Goal: Task Accomplishment & Management: Complete application form

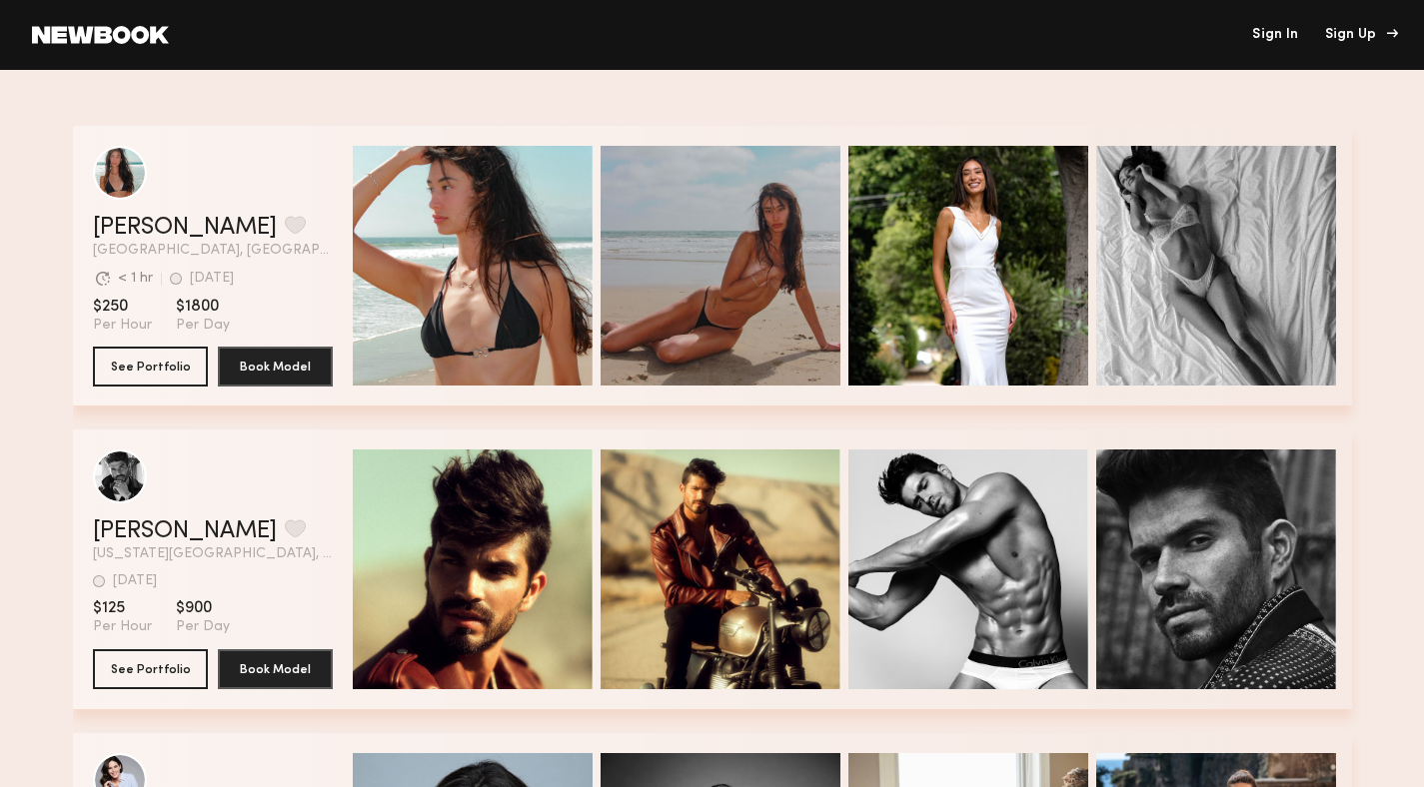
click at [1365, 36] on div "Sign Up" at bounding box center [1358, 35] width 67 height 14
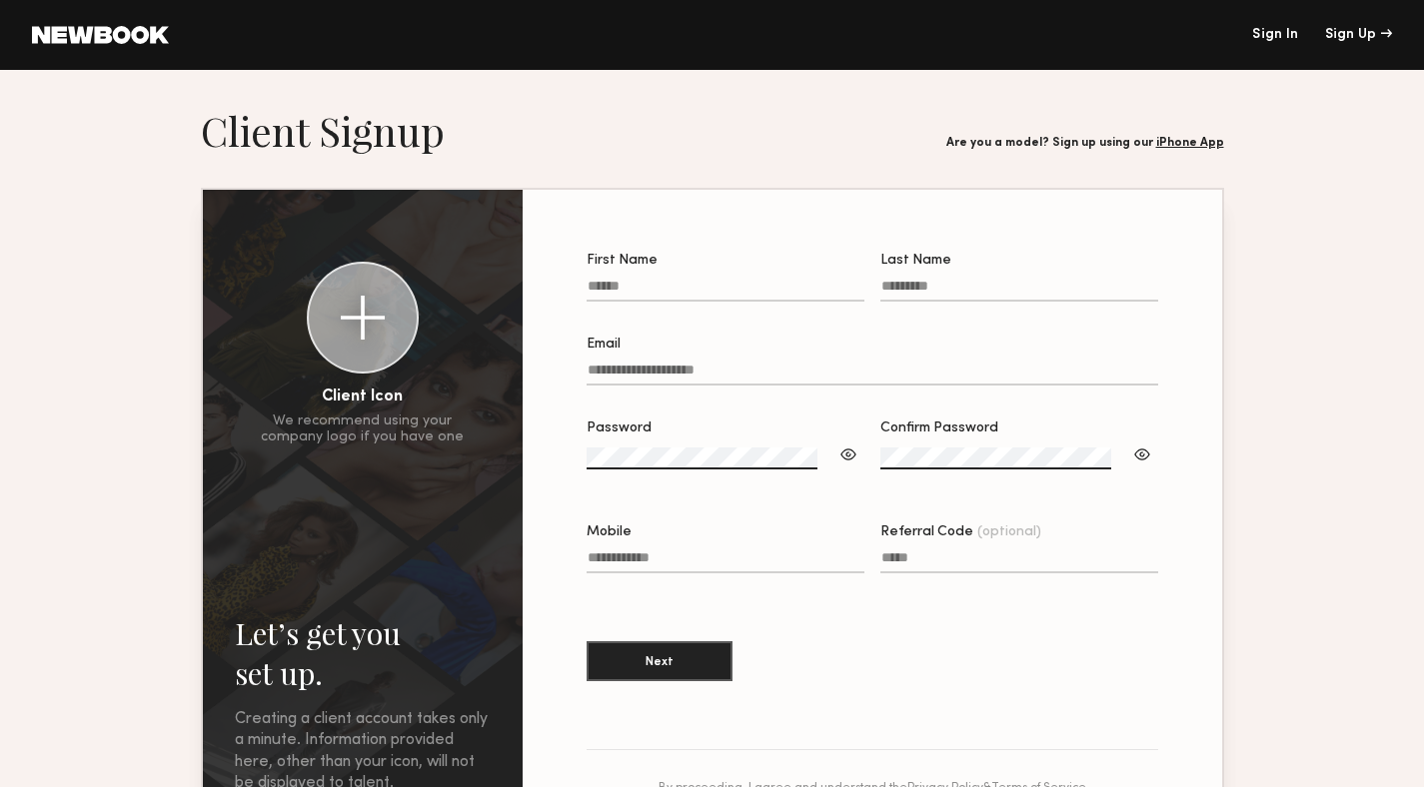
click at [771, 287] on input "First Name" at bounding box center [725, 290] width 278 height 23
type input "********"
type input "****"
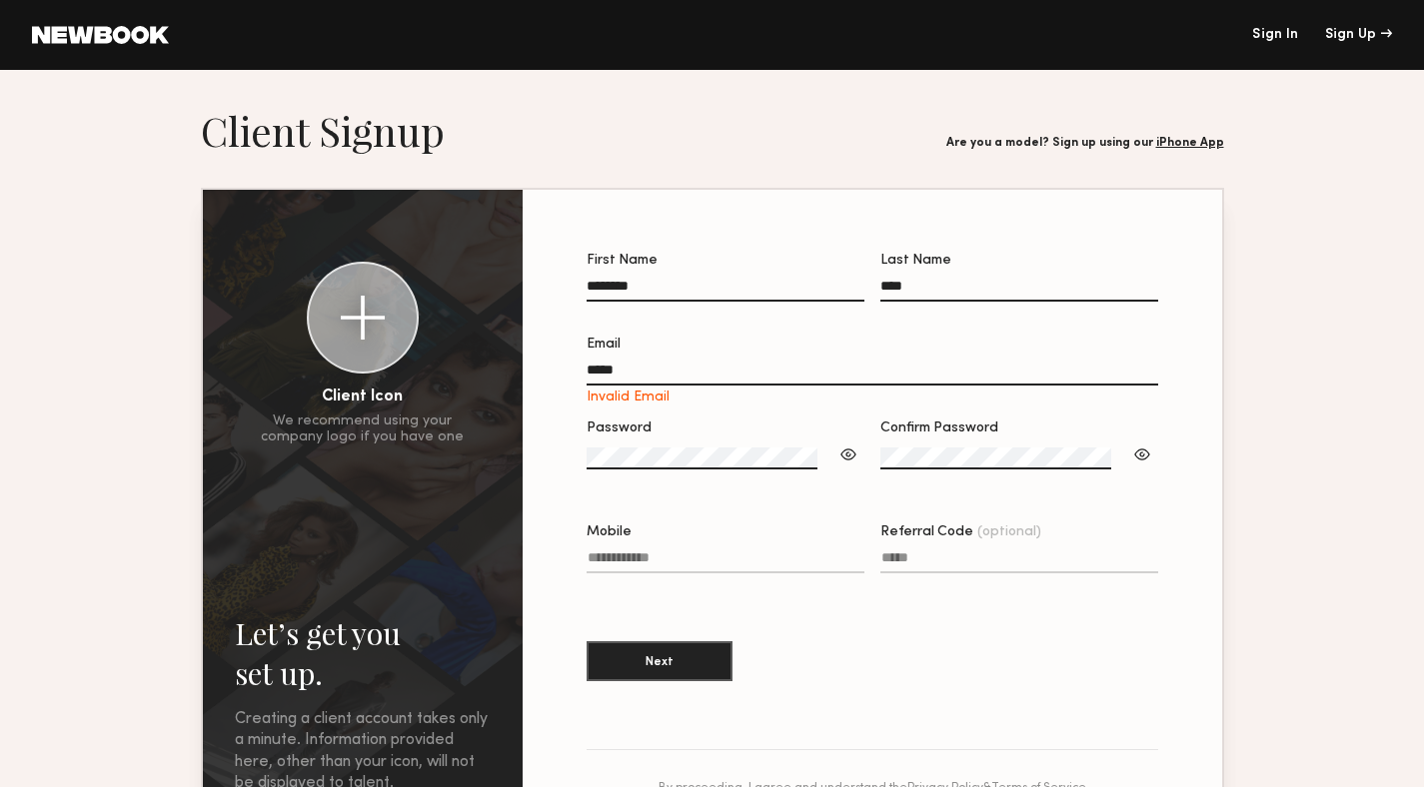
click at [807, 367] on input "*****" at bounding box center [871, 374] width 571 height 23
type input "**********"
click at [825, 448] on label "Password" at bounding box center [725, 456] width 278 height 68
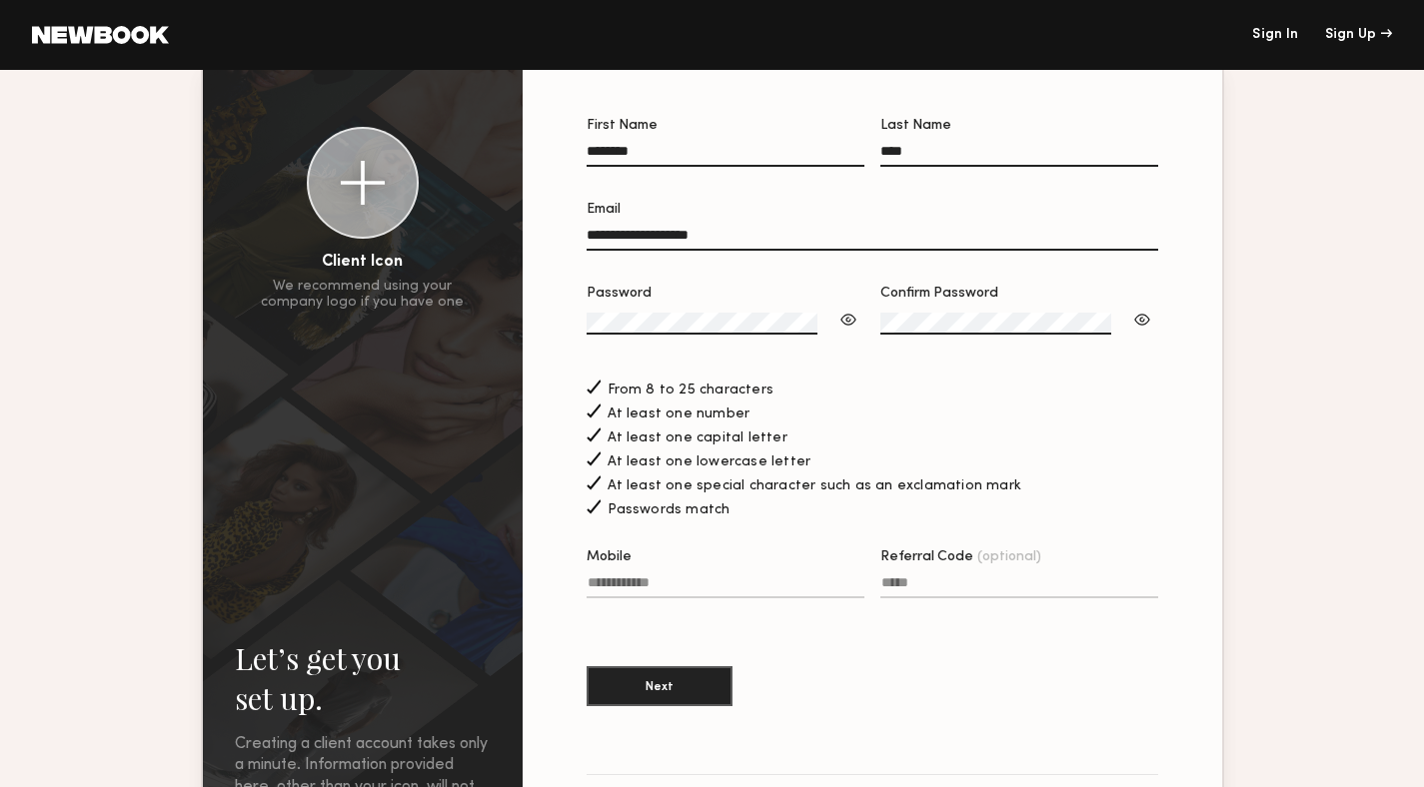
scroll to position [199, 0]
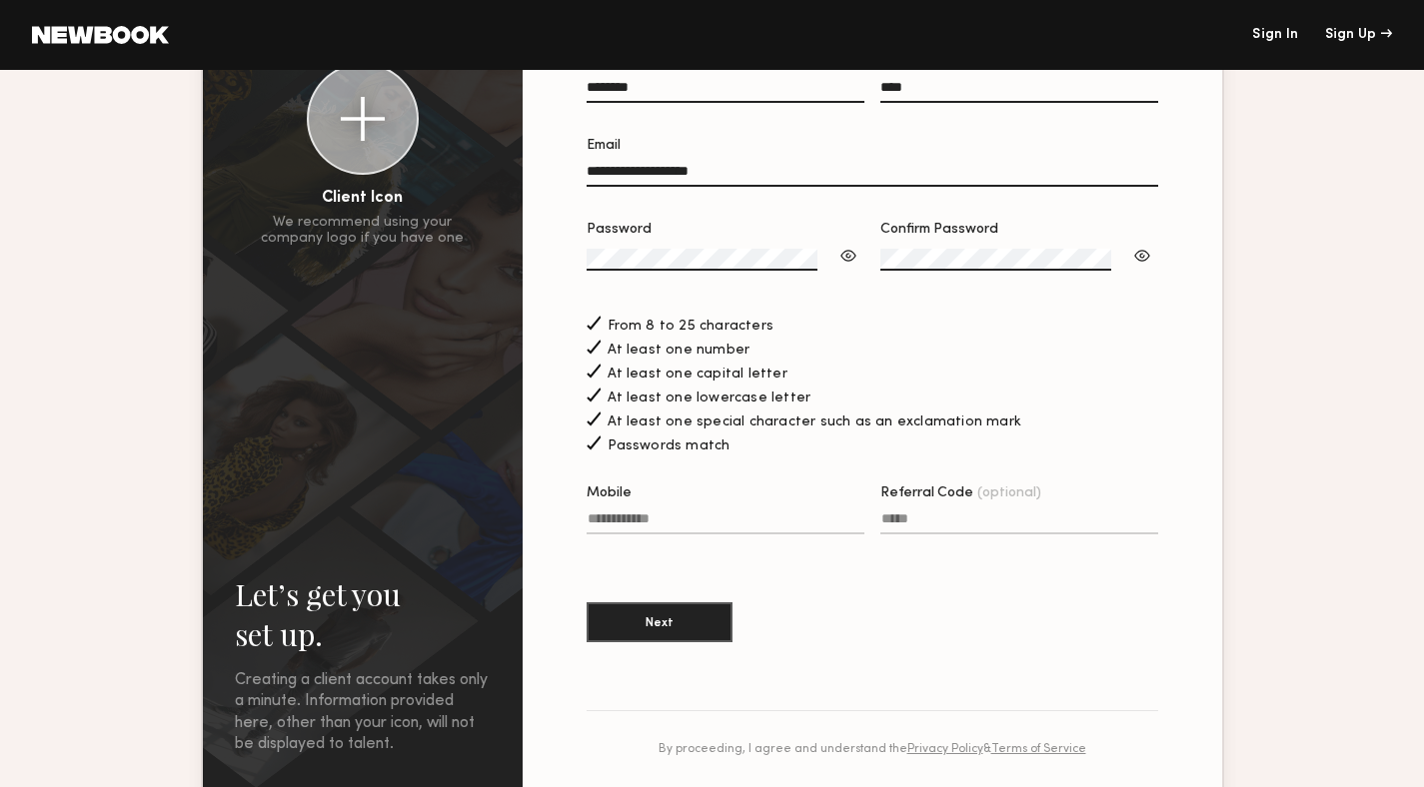
click at [813, 525] on input "Mobile" at bounding box center [725, 522] width 278 height 23
type input "**********"
click at [732, 632] on button "Next" at bounding box center [659, 621] width 146 height 40
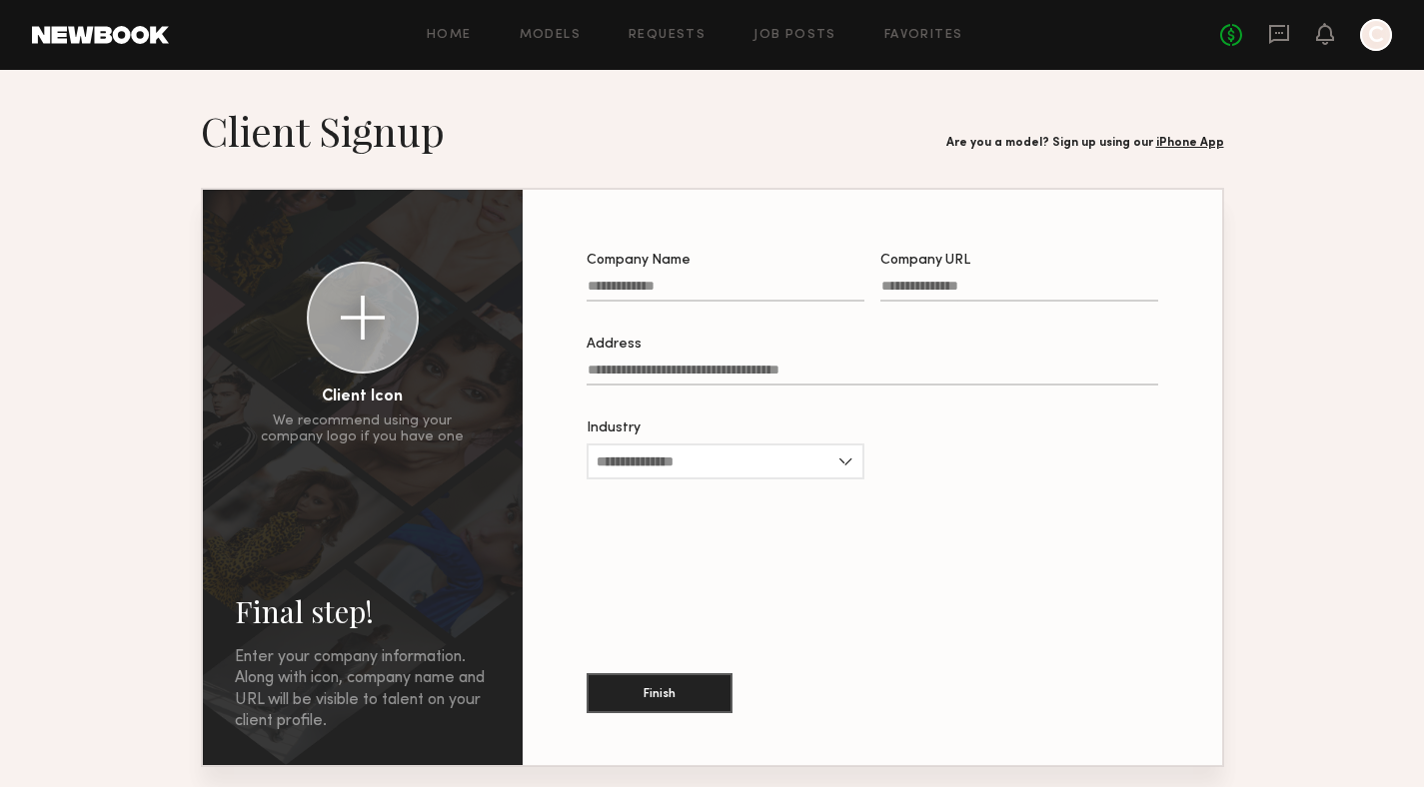
click at [811, 295] on input "Company Name" at bounding box center [725, 290] width 278 height 23
type input "**********"
click at [971, 287] on input "Company URL Required" at bounding box center [1019, 290] width 278 height 23
paste input "**********"
type input "**********"
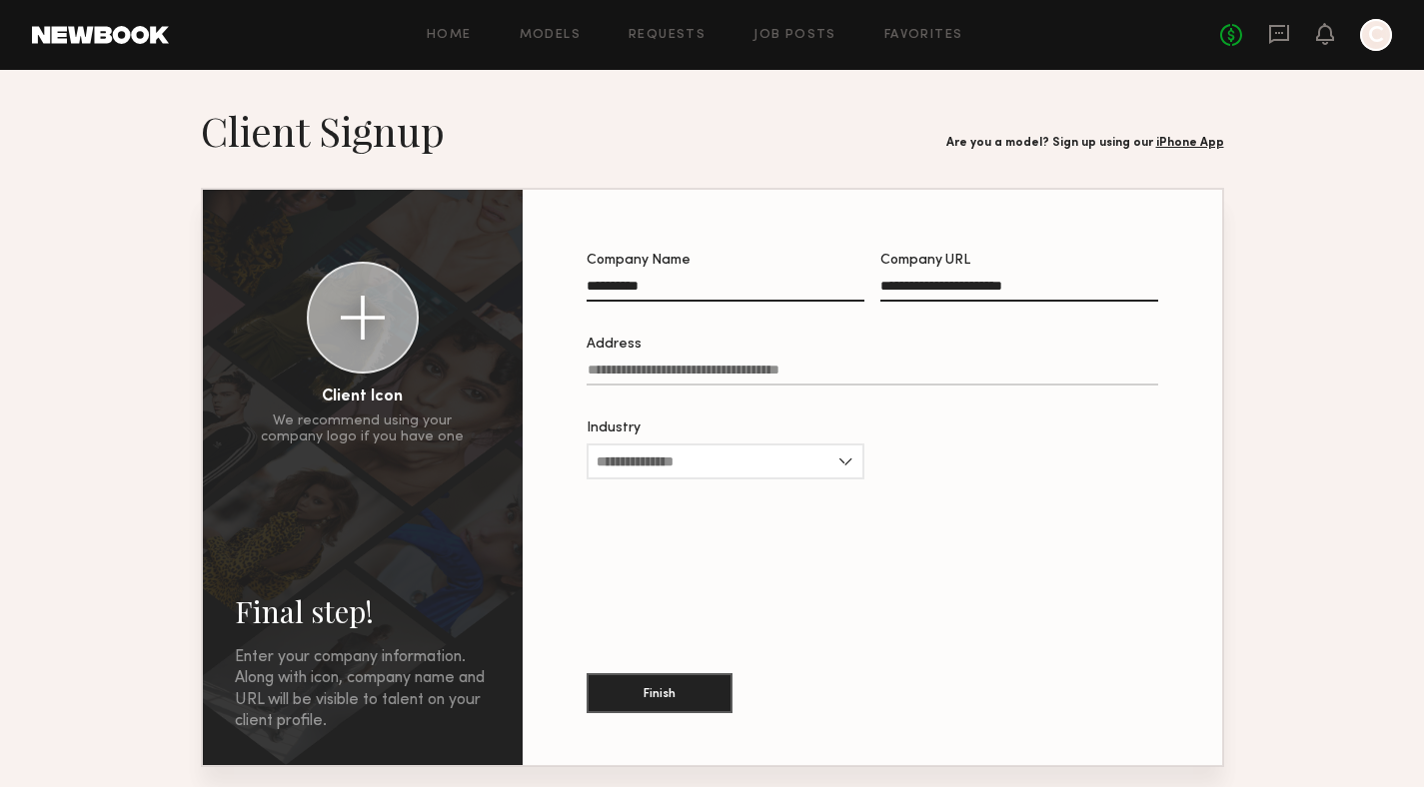
click at [913, 362] on label "Address" at bounding box center [871, 372] width 571 height 68
click at [913, 363] on input "Address" at bounding box center [871, 374] width 571 height 23
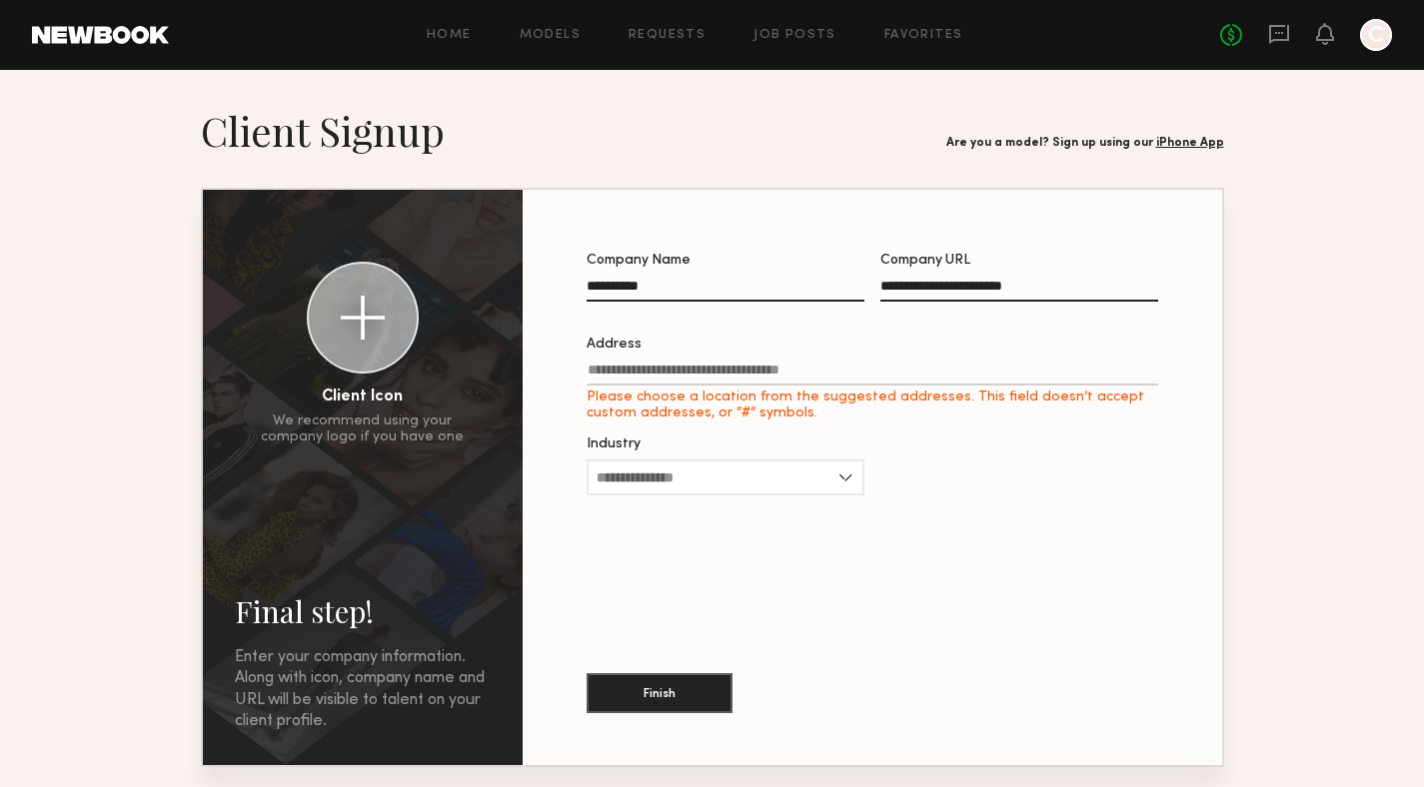
paste input "**********"
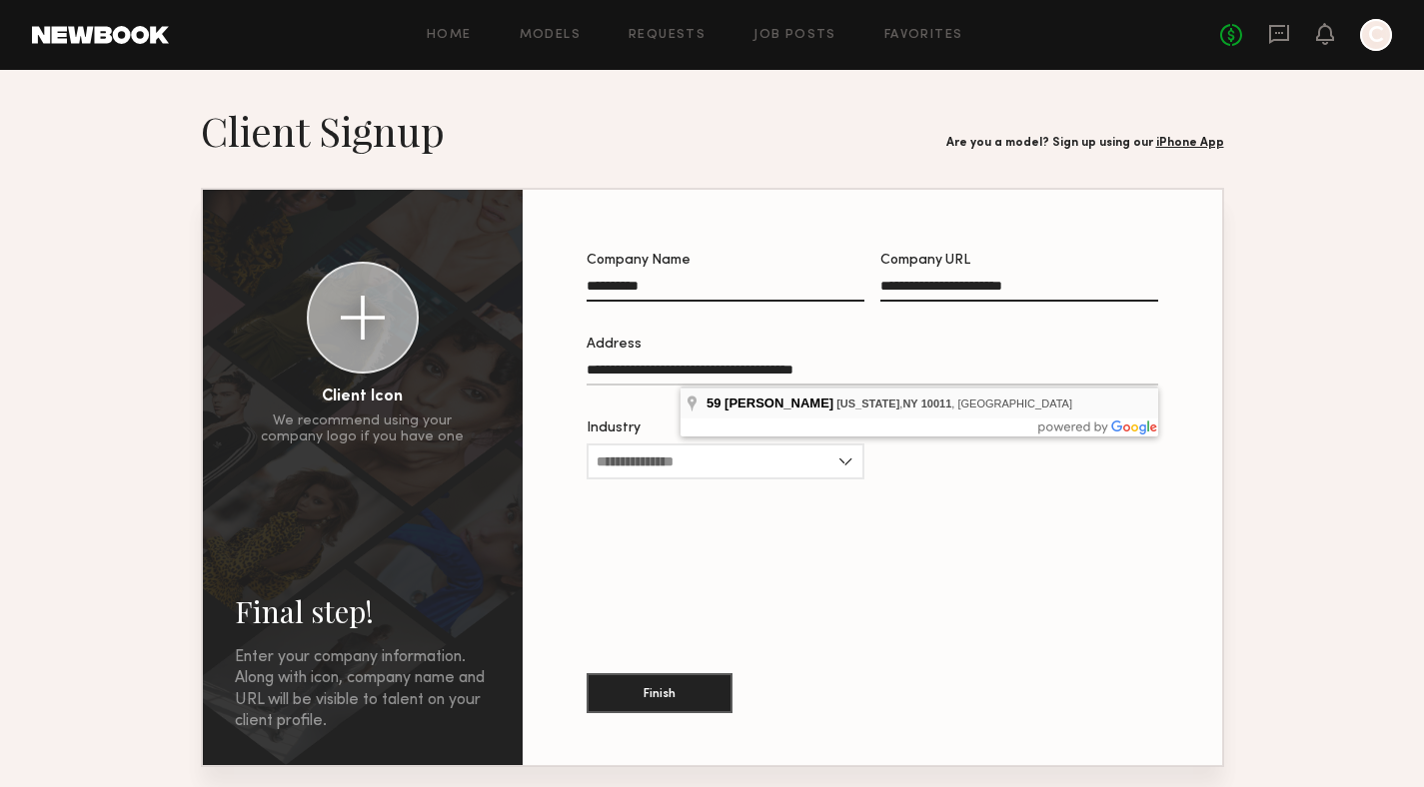
type input "**********"
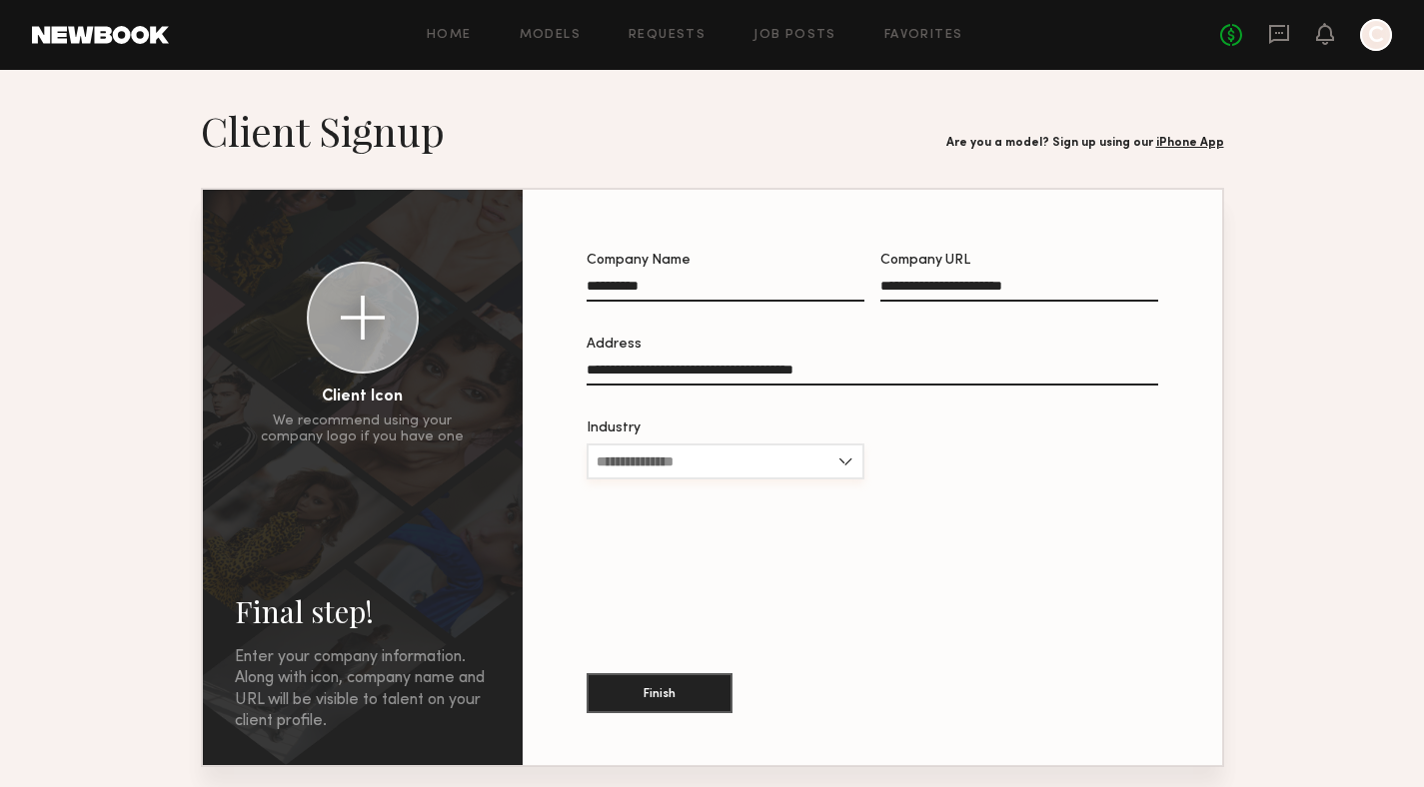
click at [768, 458] on input "Industry" at bounding box center [725, 462] width 278 height 36
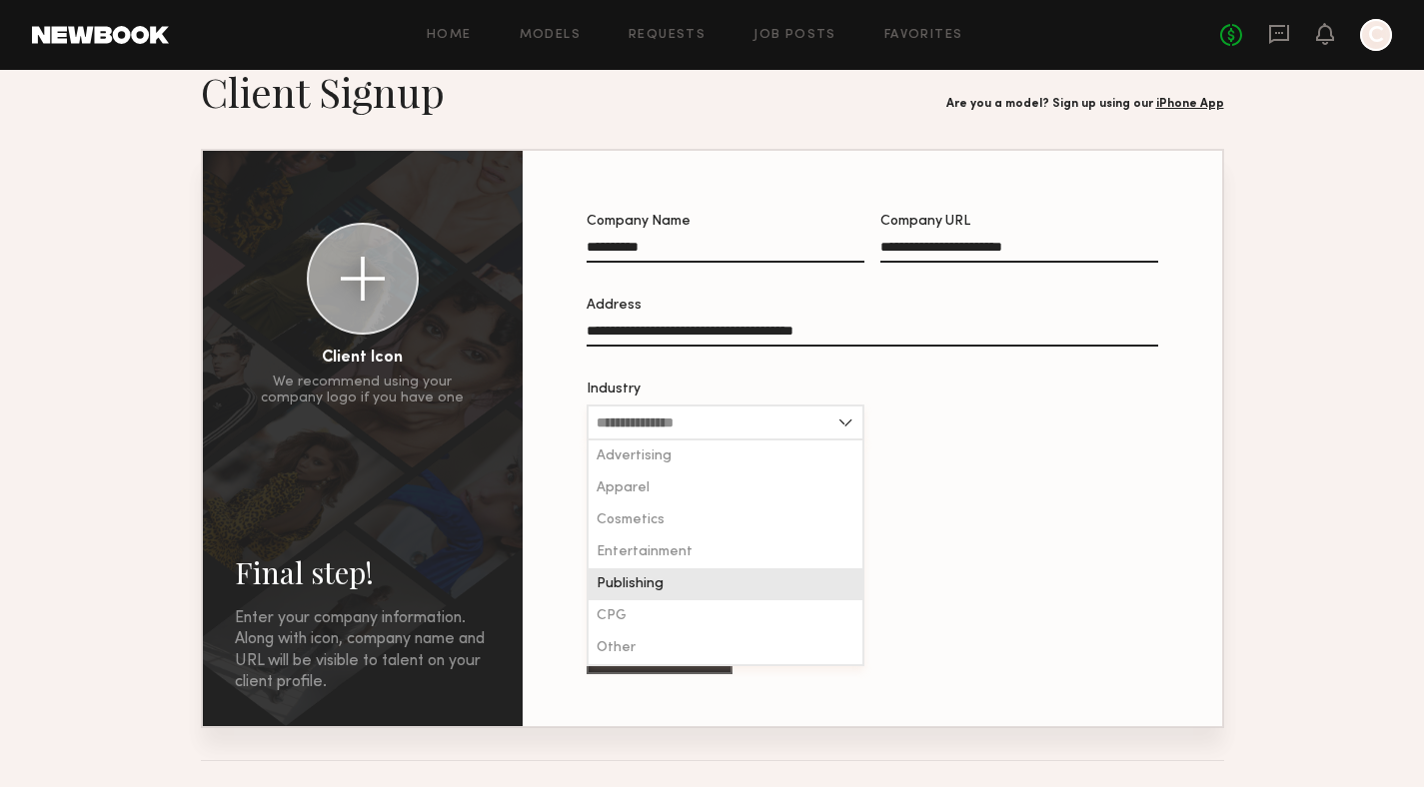
scroll to position [79, 0]
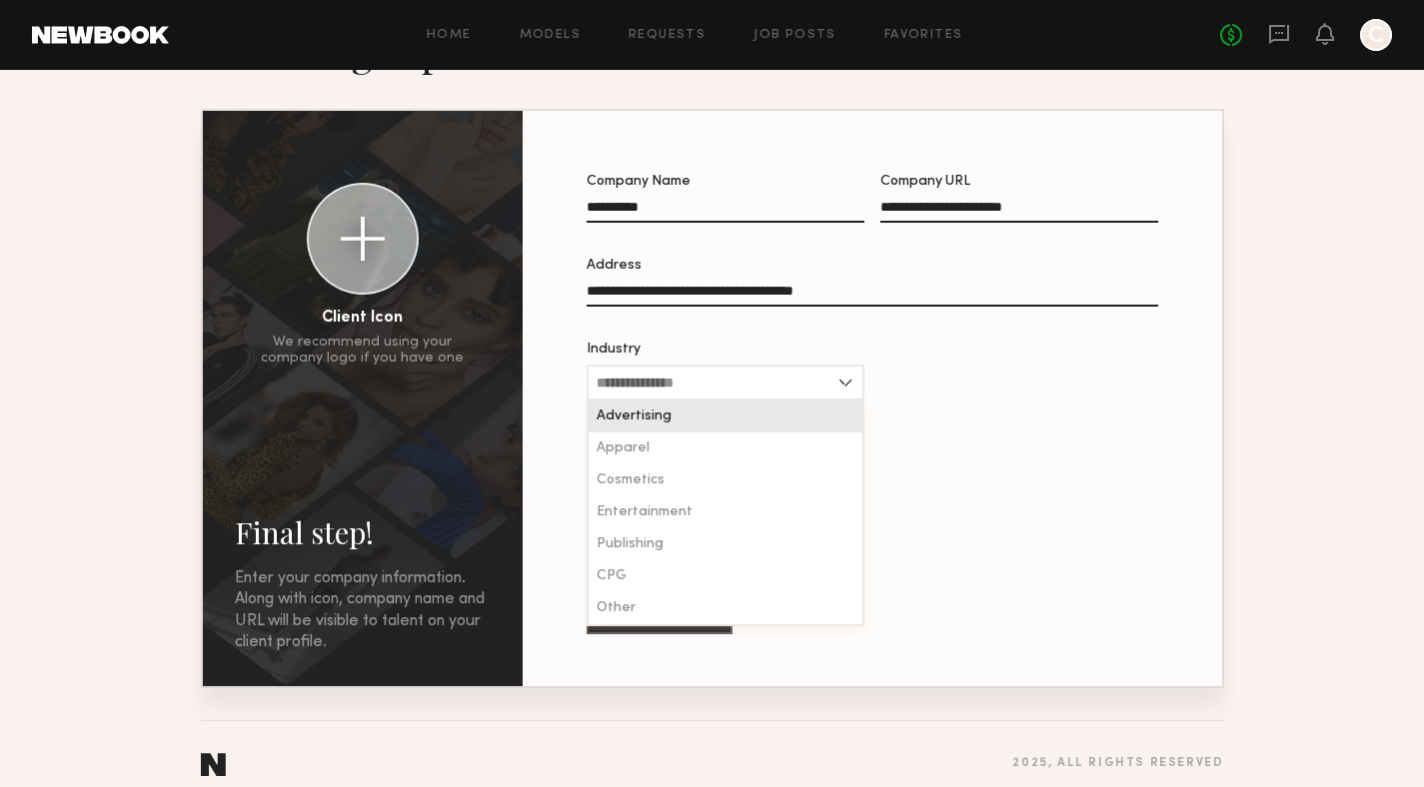
click at [671, 421] on span "Advertising" at bounding box center [633, 417] width 75 height 14
type input "**********"
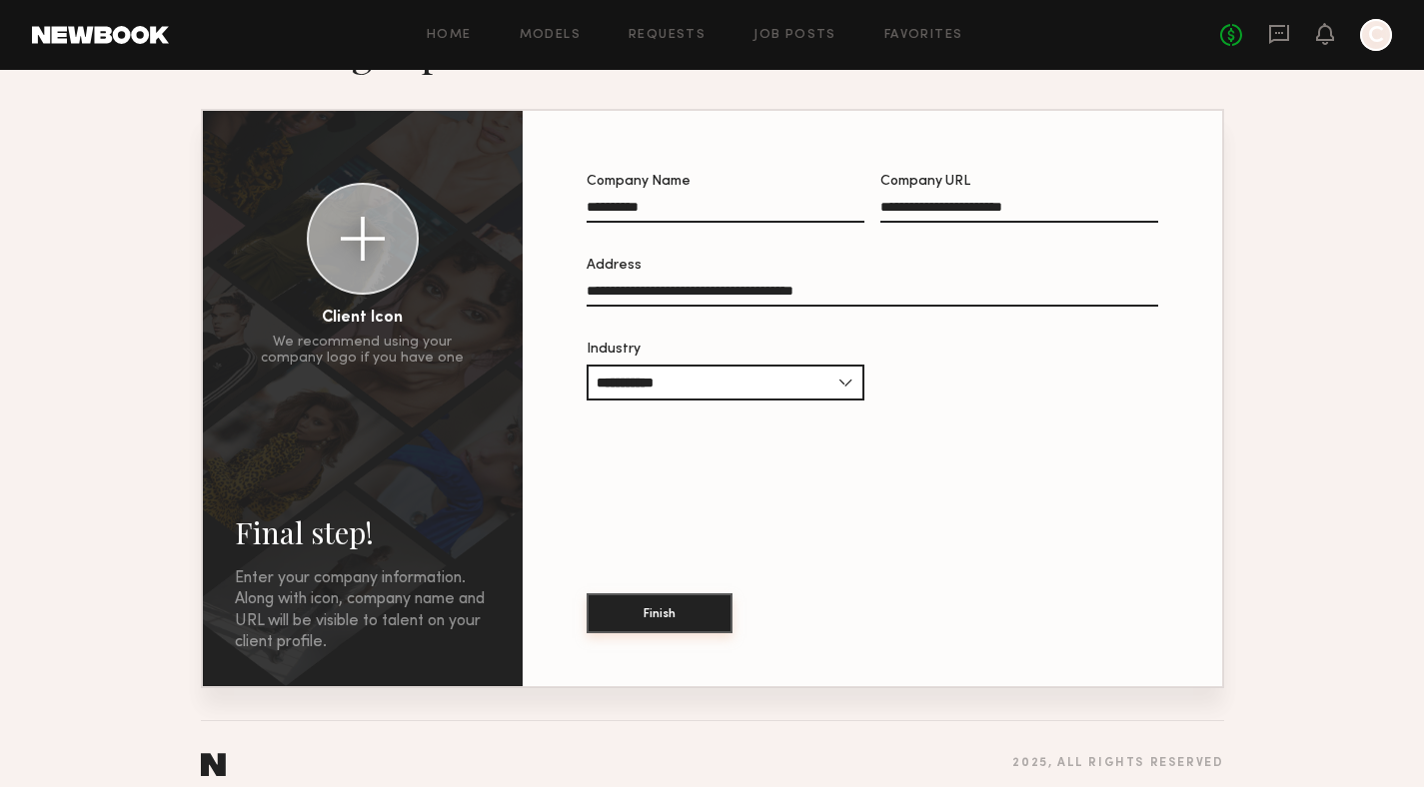
click at [732, 618] on button "Finish" at bounding box center [659, 613] width 146 height 40
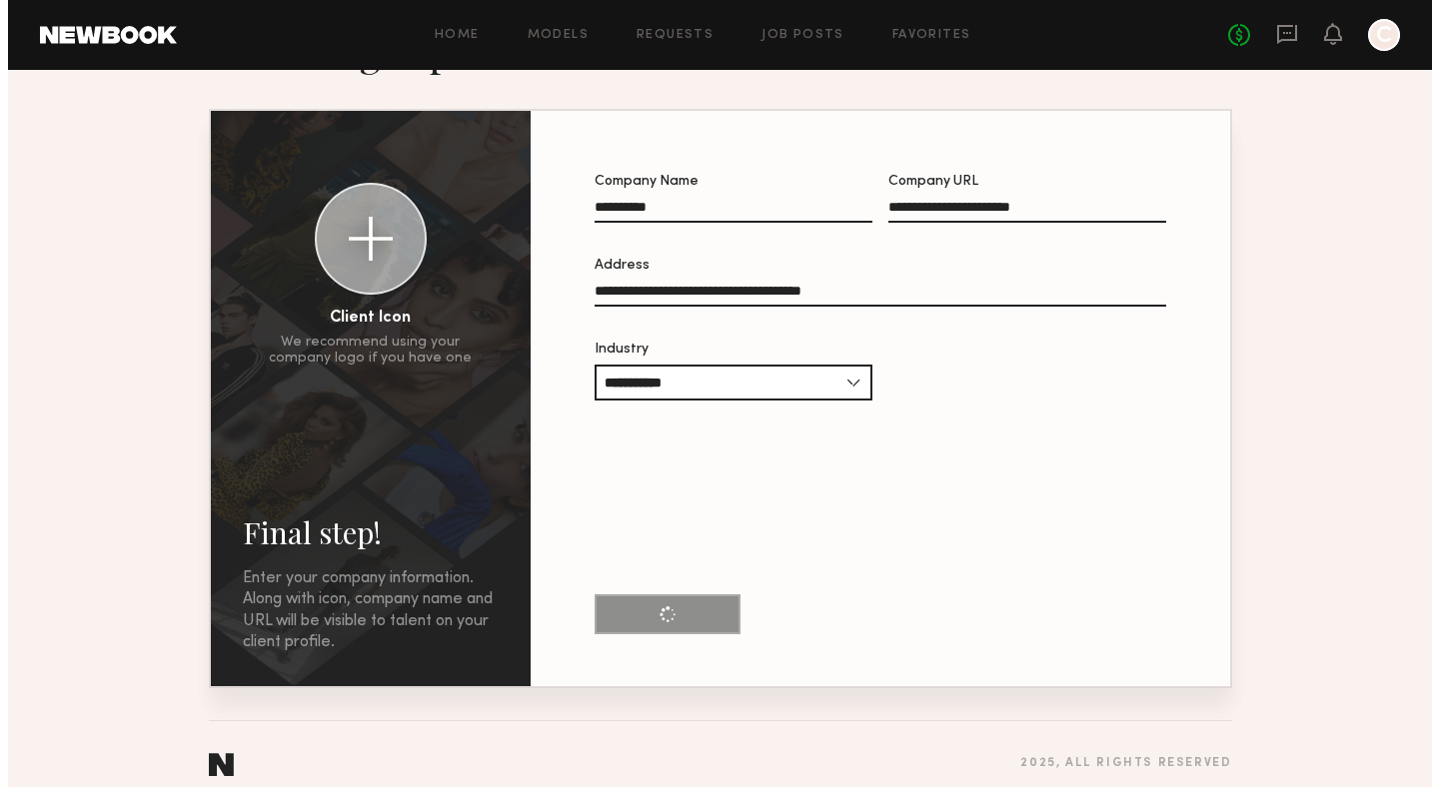
scroll to position [0, 0]
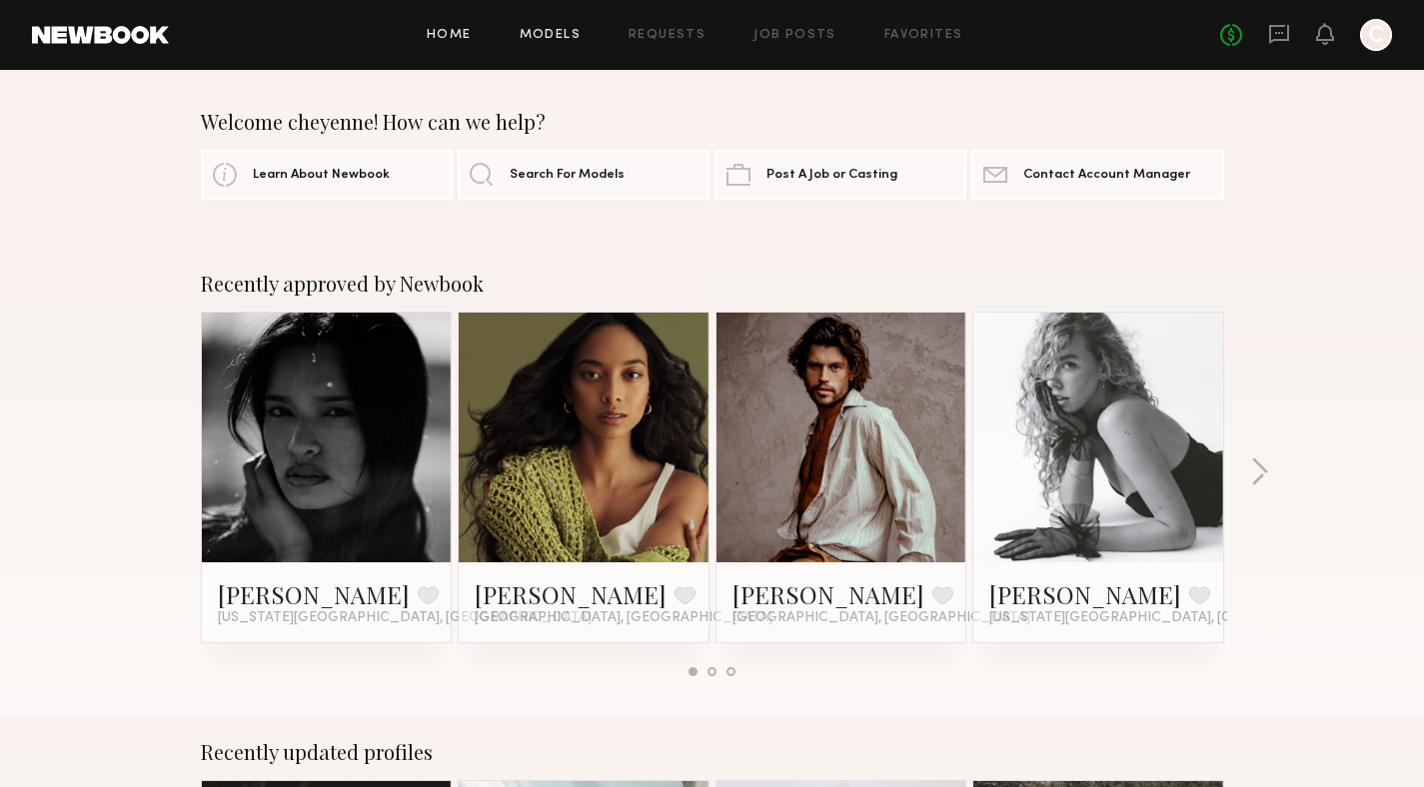
click at [572, 29] on link "Models" at bounding box center [549, 35] width 61 height 13
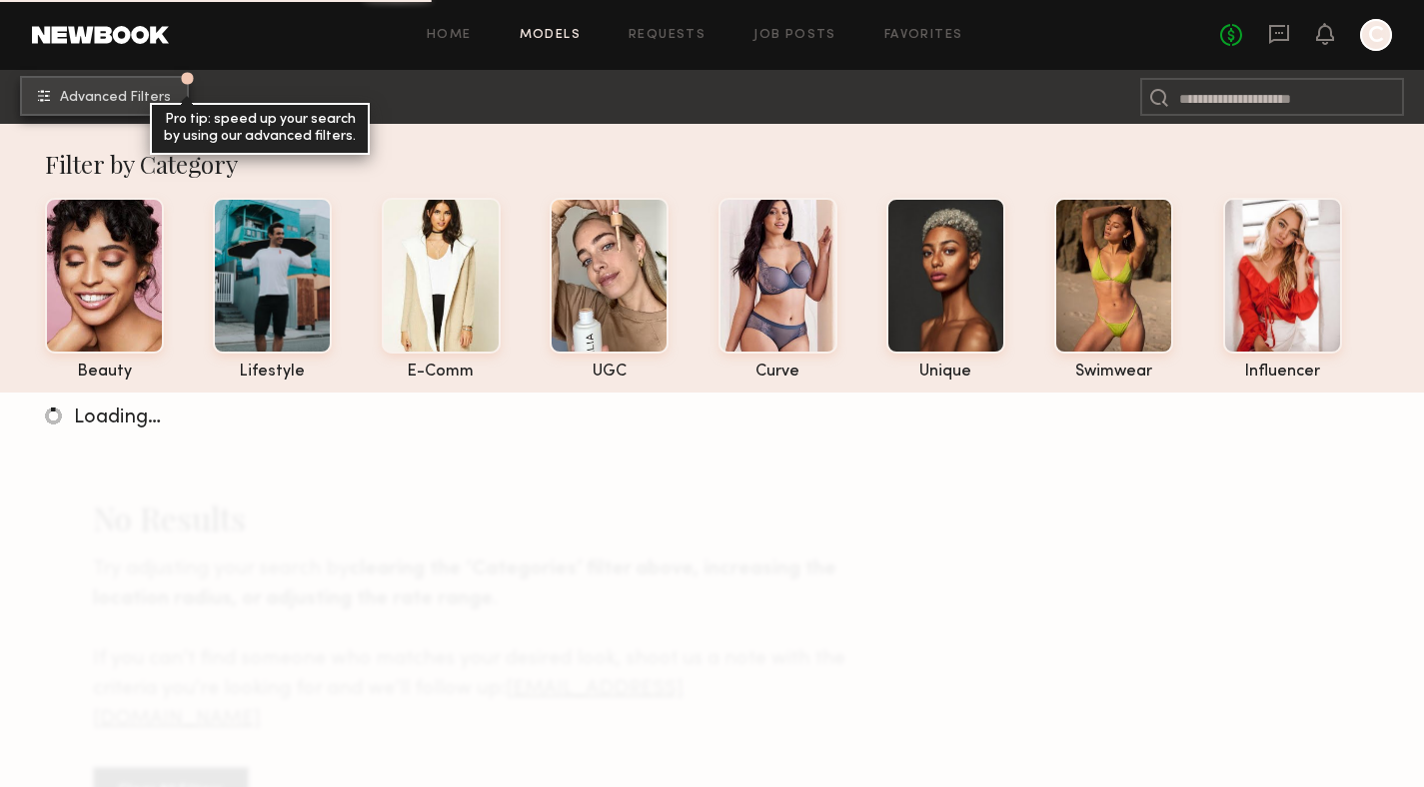
click at [105, 104] on button "Advanced Filters Pro tip: speed up your search by using our advanced filters." at bounding box center [104, 96] width 169 height 40
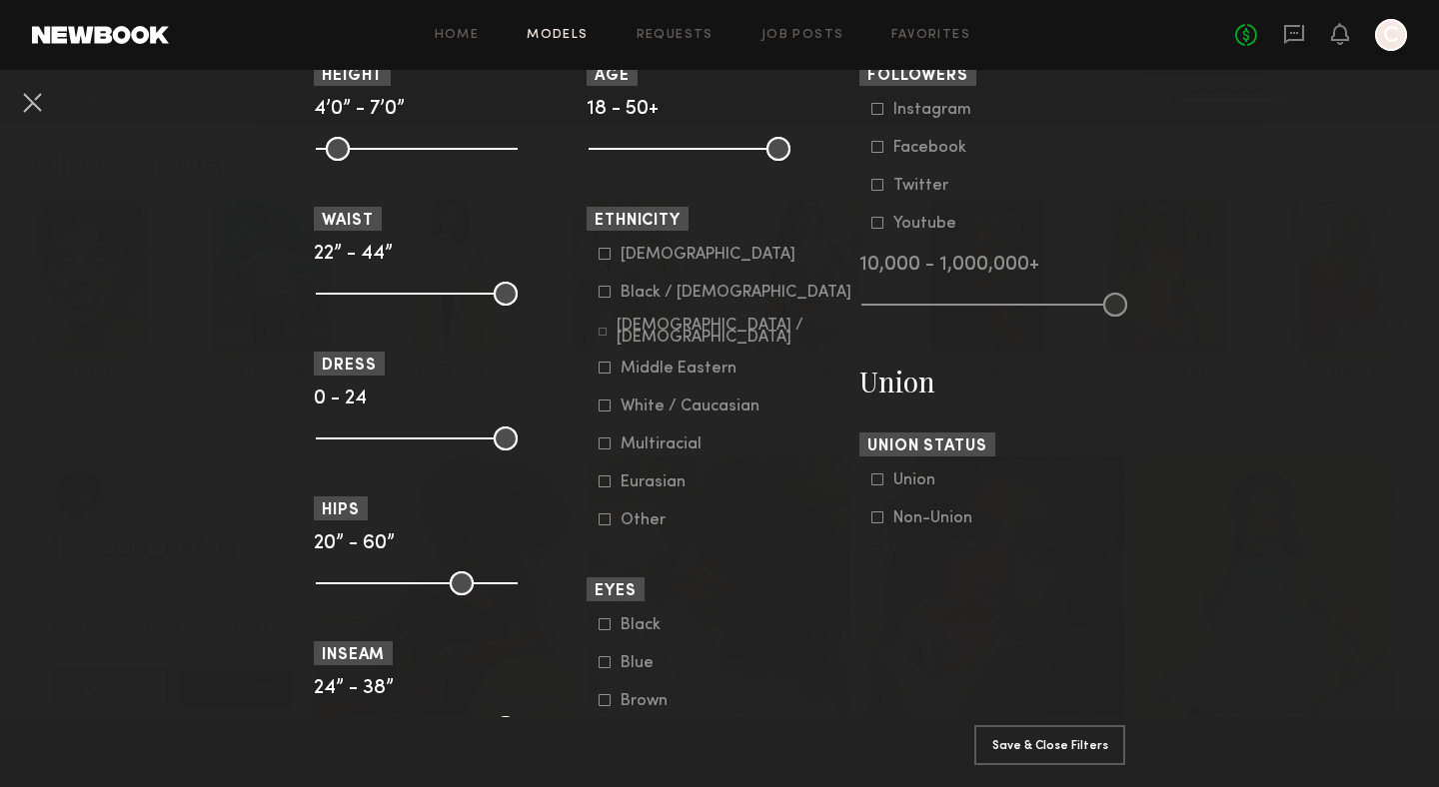
scroll to position [973, 0]
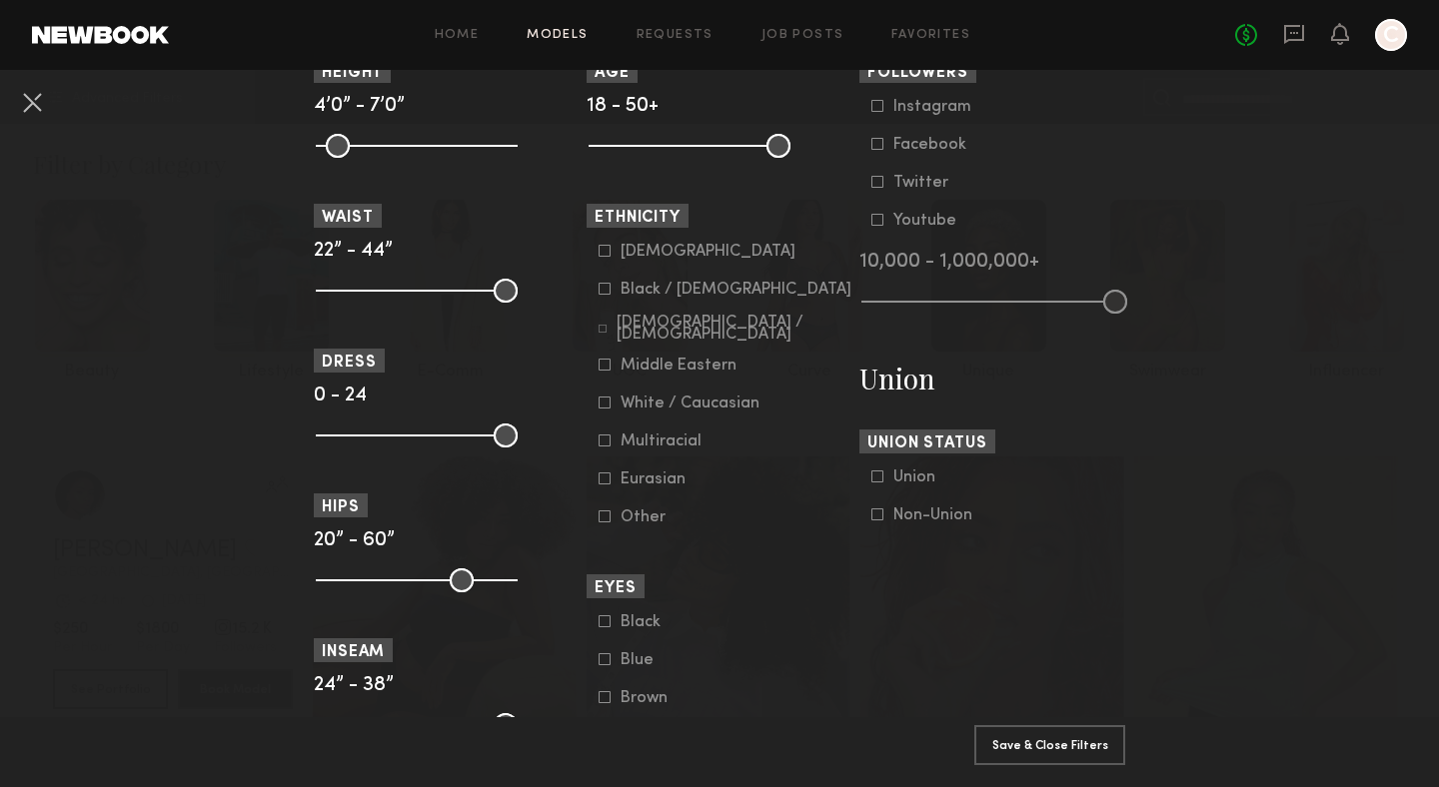
click at [654, 486] on div "Eurasian" at bounding box center [659, 480] width 78 height 12
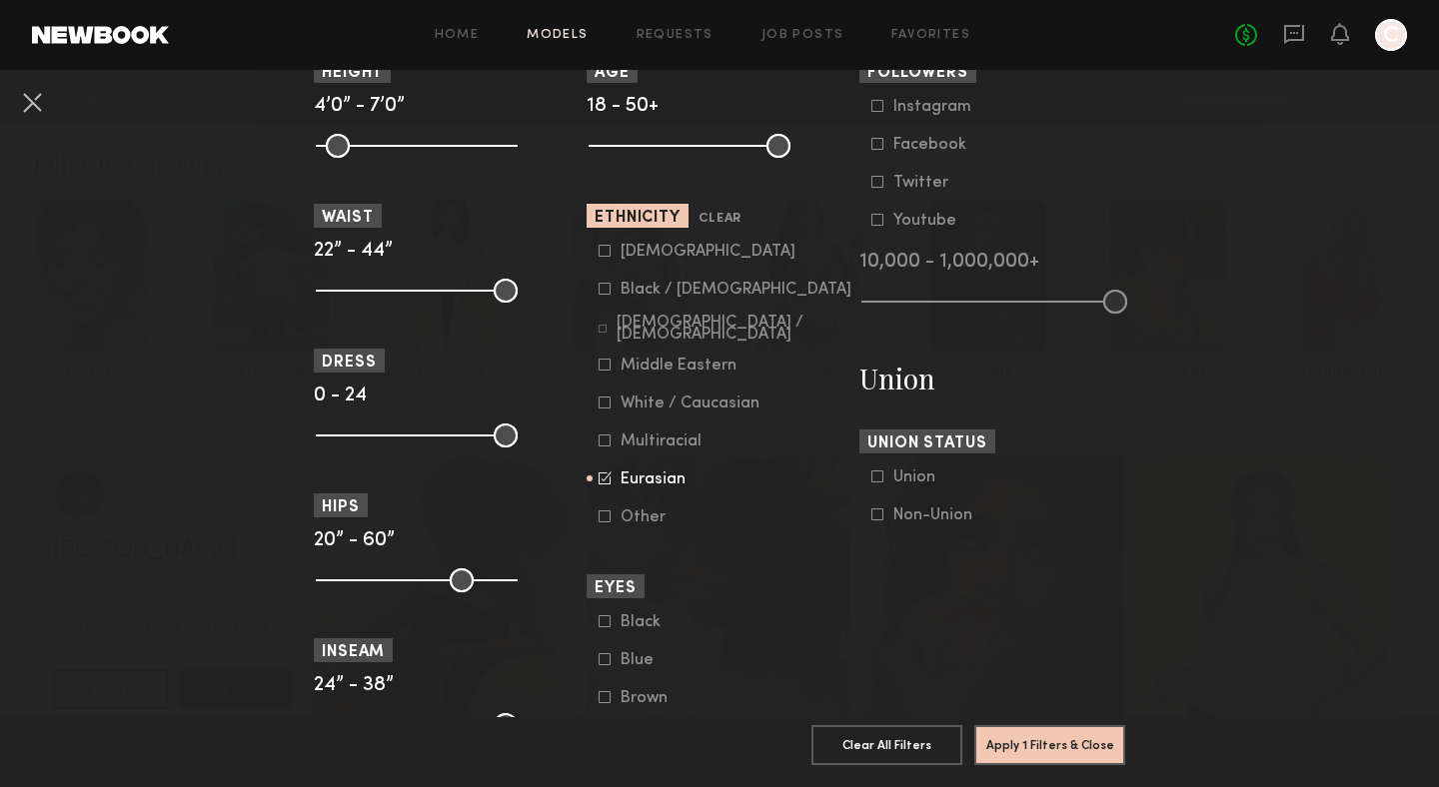
click at [627, 523] on div "Other" at bounding box center [659, 517] width 78 height 12
click at [634, 532] on section "Appearance Age 18 - 50+ Ethnicity Clear Asian Black / African American Hispanic…" at bounding box center [719, 762] width 266 height 1547
click at [628, 523] on div "Other" at bounding box center [659, 517] width 78 height 12
click at [1040, 741] on button "Apply 1 Filters & Close" at bounding box center [1049, 744] width 151 height 40
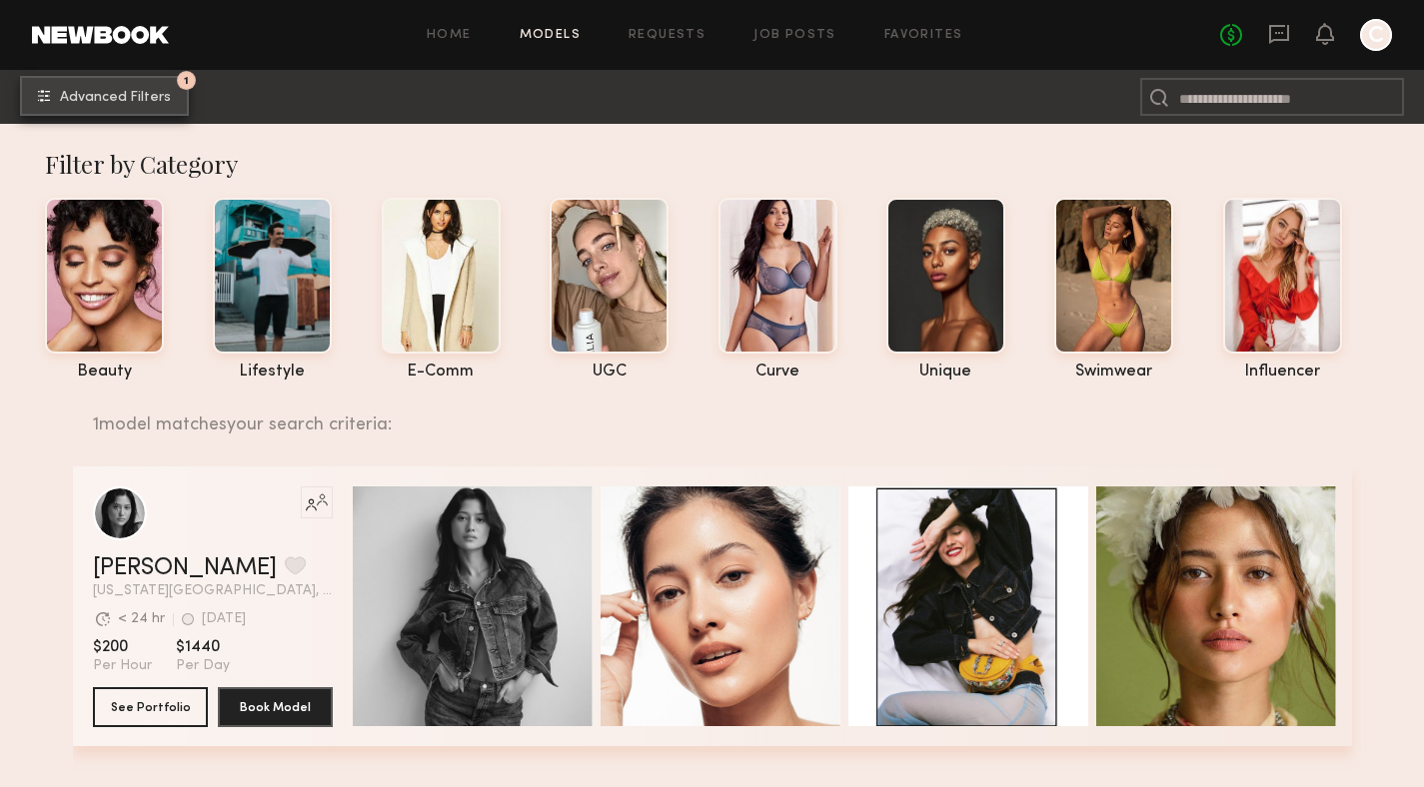
click at [96, 91] on span "Advanced Filters" at bounding box center [115, 98] width 111 height 14
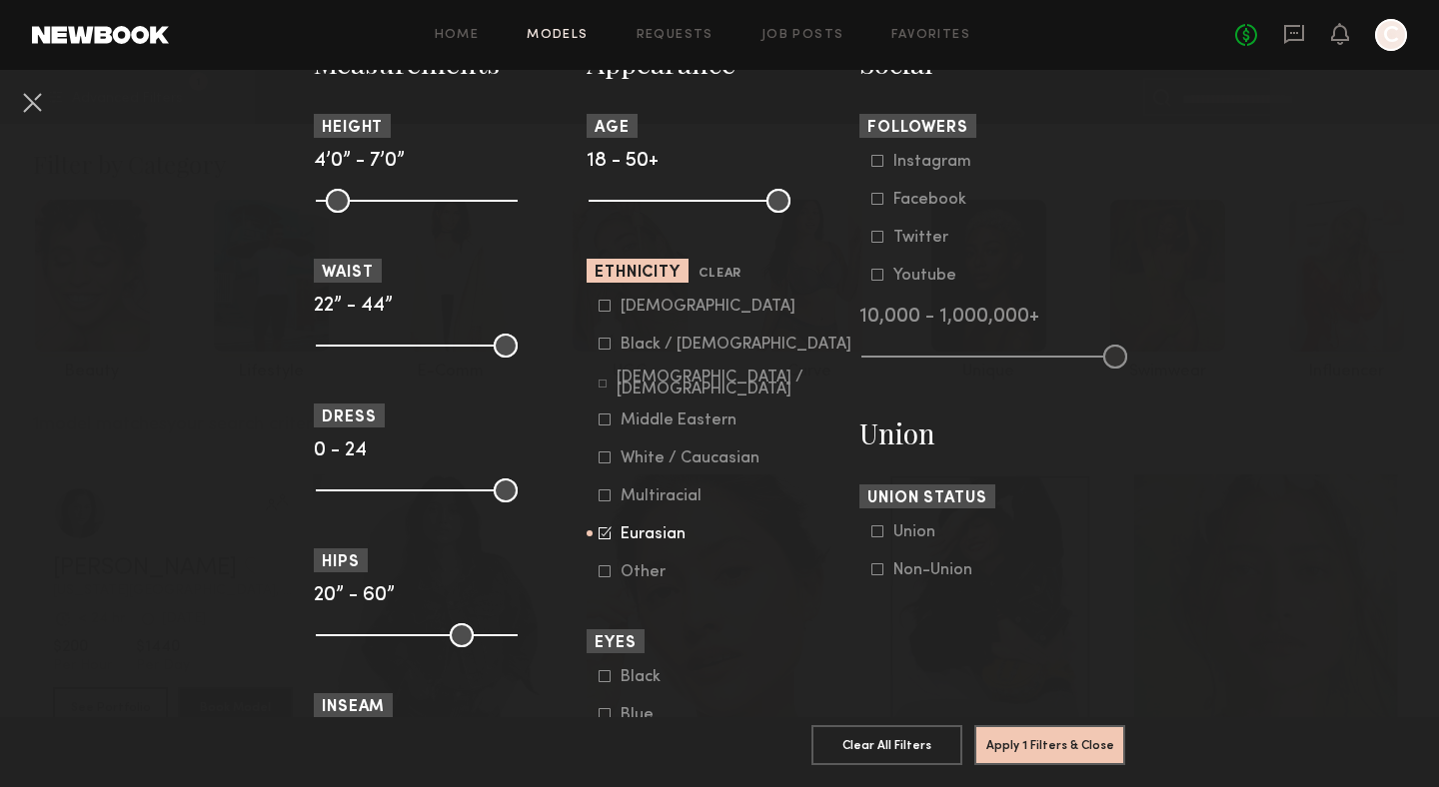
scroll to position [1164, 0]
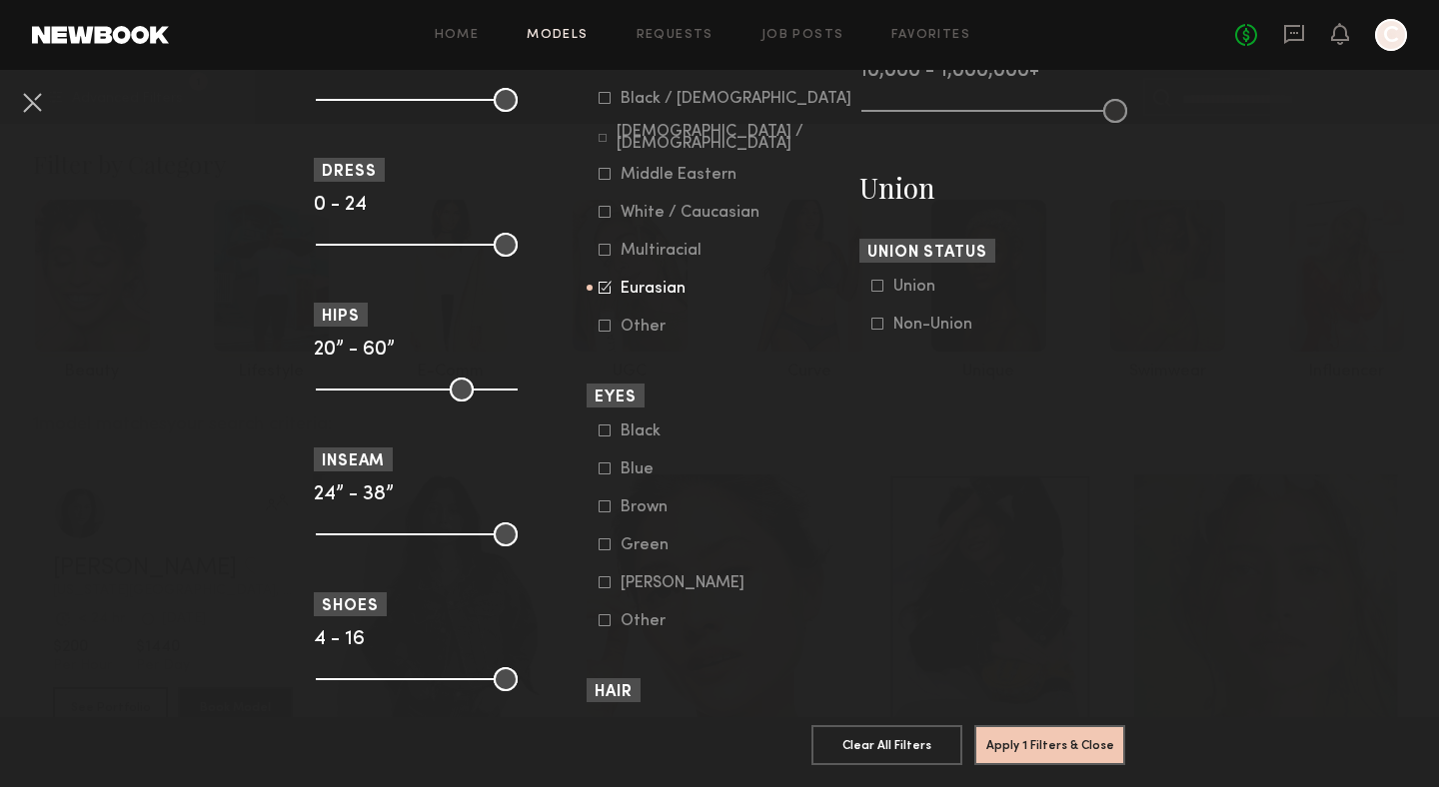
click at [646, 294] on div "Eurasian" at bounding box center [659, 289] width 78 height 12
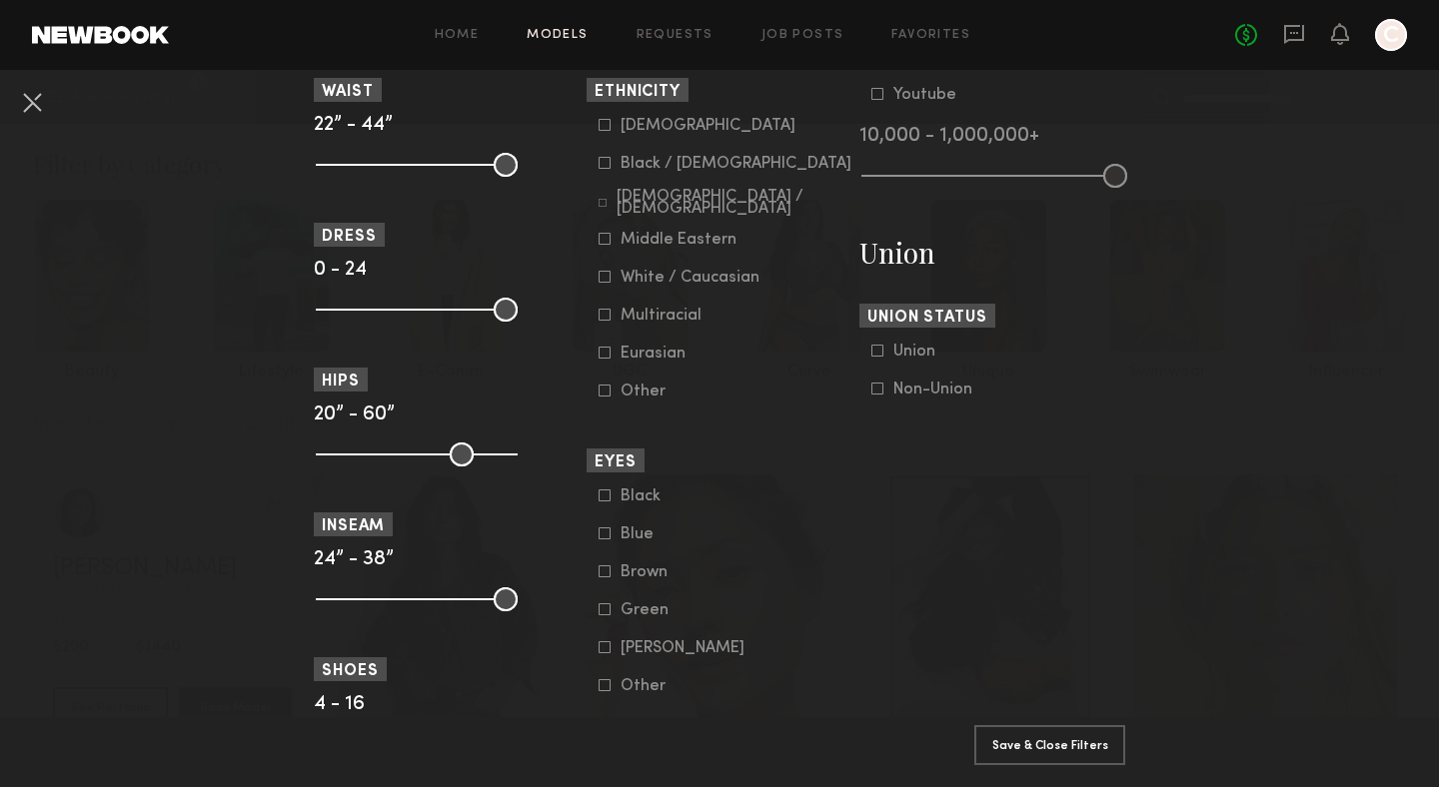
scroll to position [1098, 0]
click at [669, 282] on div "White / Caucasian" at bounding box center [689, 279] width 139 height 12
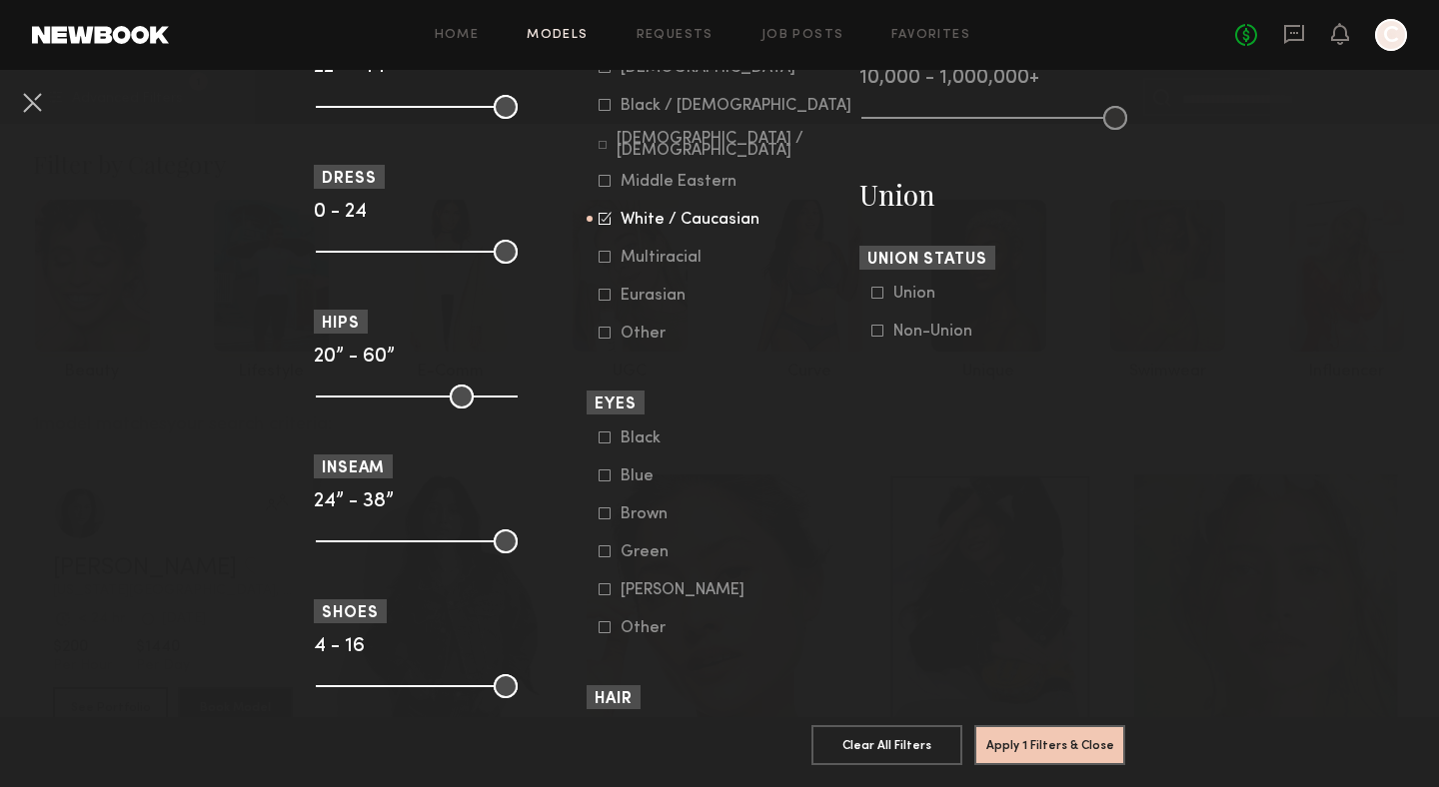
scroll to position [1168, 0]
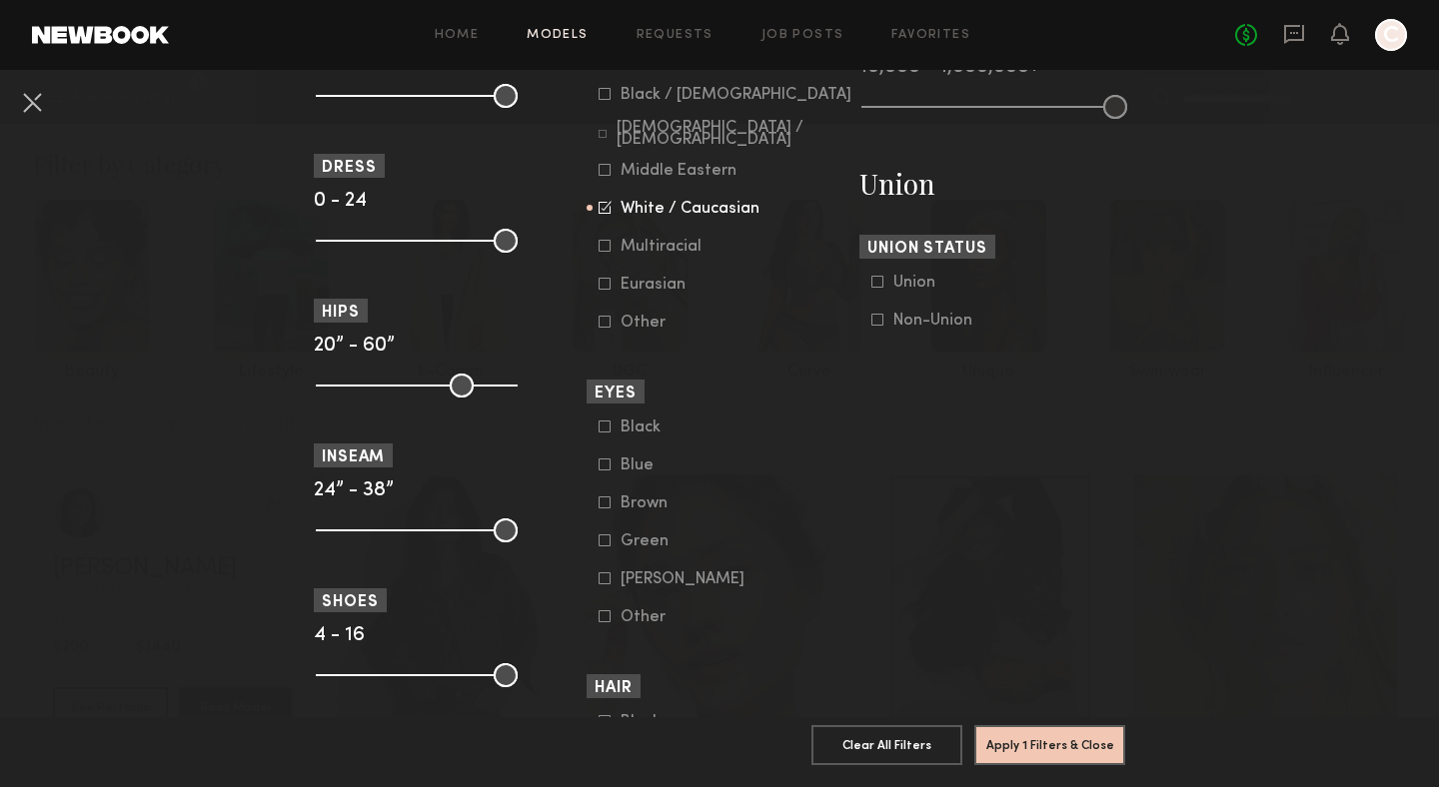
click at [651, 508] on div "Brown" at bounding box center [659, 504] width 78 height 12
click at [628, 472] on div "Blue" at bounding box center [659, 466] width 78 height 12
click at [650, 547] on div "Green" at bounding box center [659, 541] width 78 height 12
click at [642, 547] on div "Green" at bounding box center [659, 541] width 78 height 12
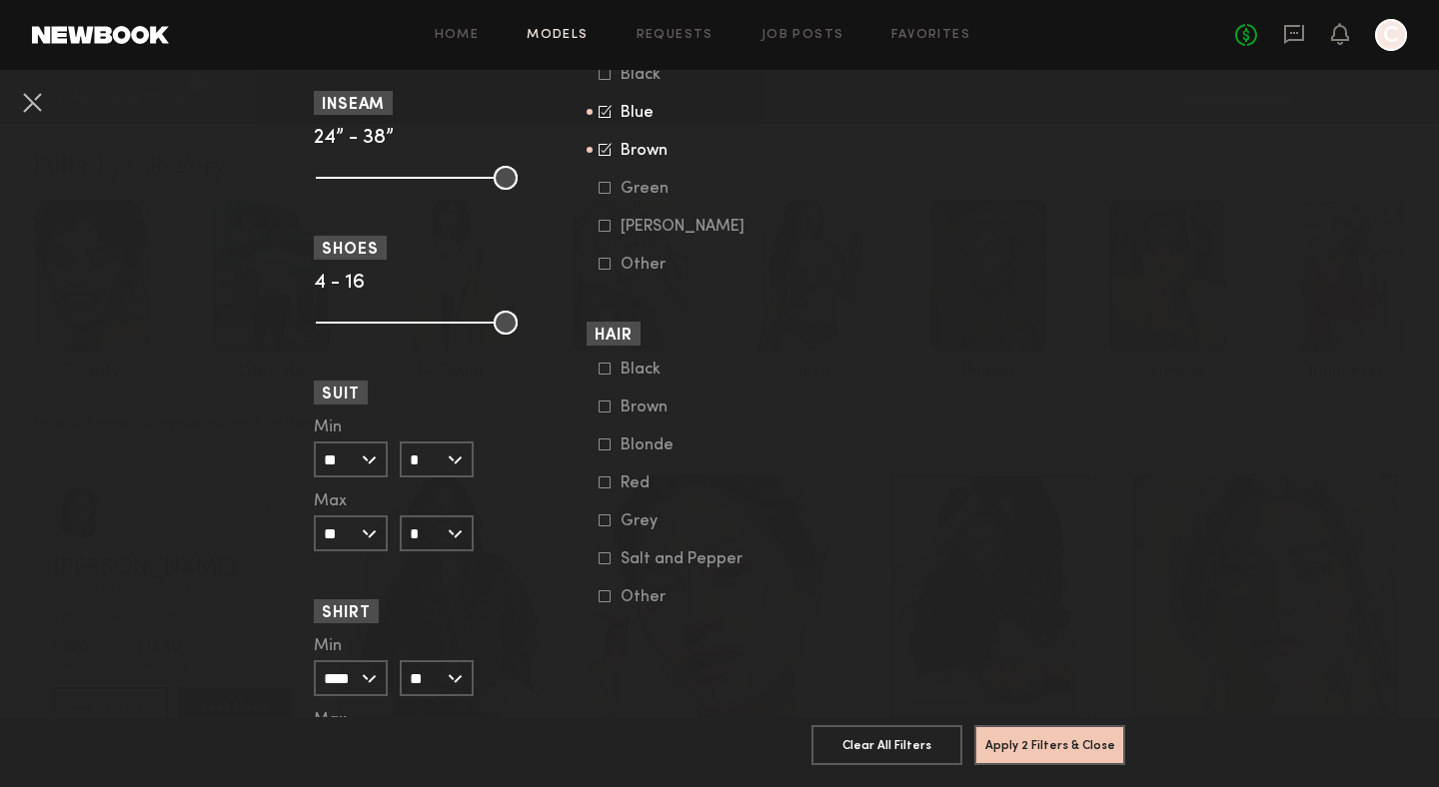
scroll to position [1523, 0]
drag, startPoint x: 632, startPoint y: 375, endPoint x: 789, endPoint y: 414, distance: 161.6
click at [789, 414] on form "Black Brown Blonde Red Grey Salt and Pepper Other" at bounding box center [725, 481] width 254 height 246
click at [634, 373] on div "Black" at bounding box center [659, 367] width 78 height 12
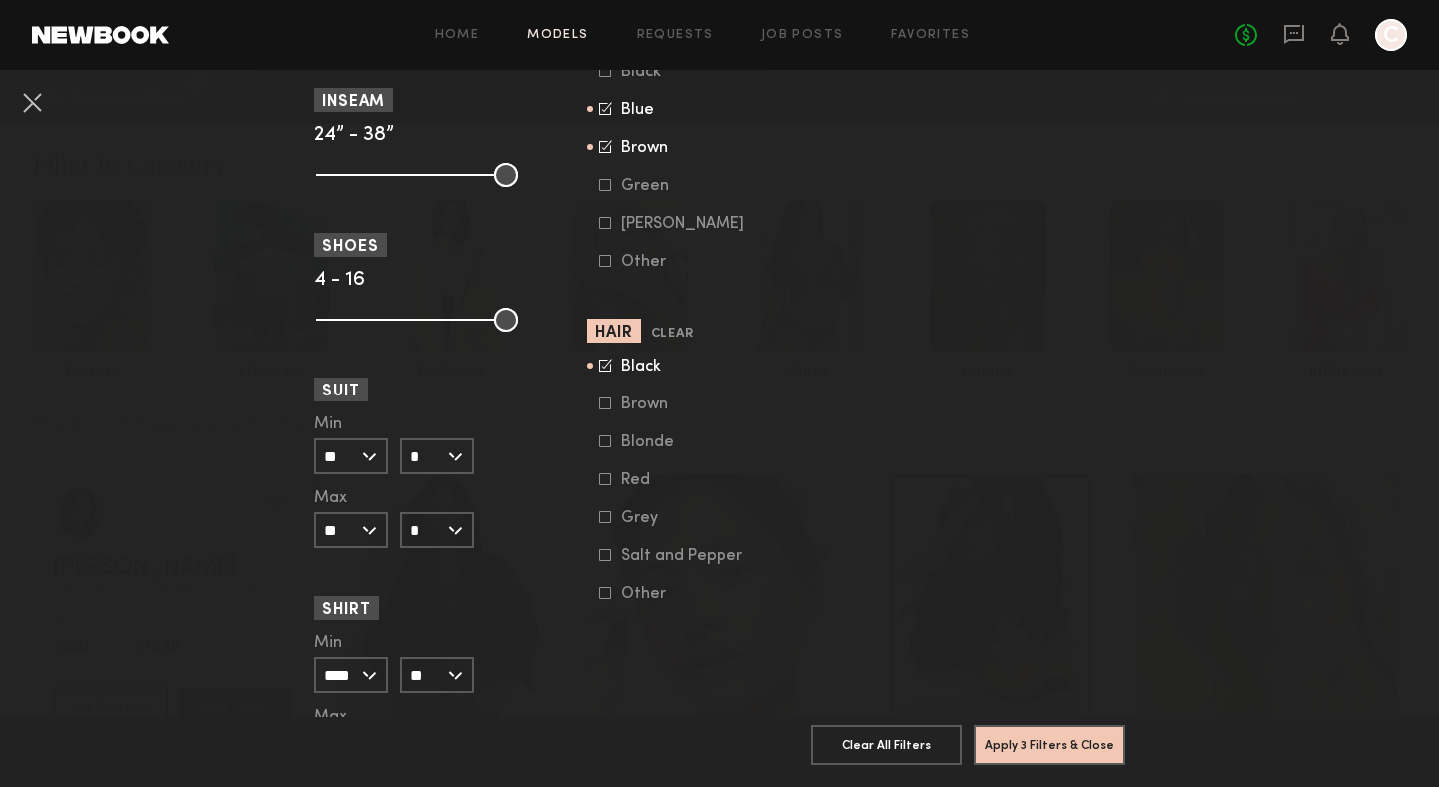
click at [638, 411] on div "Brown" at bounding box center [659, 405] width 78 height 12
click at [643, 449] on div "Blonde" at bounding box center [659, 443] width 78 height 12
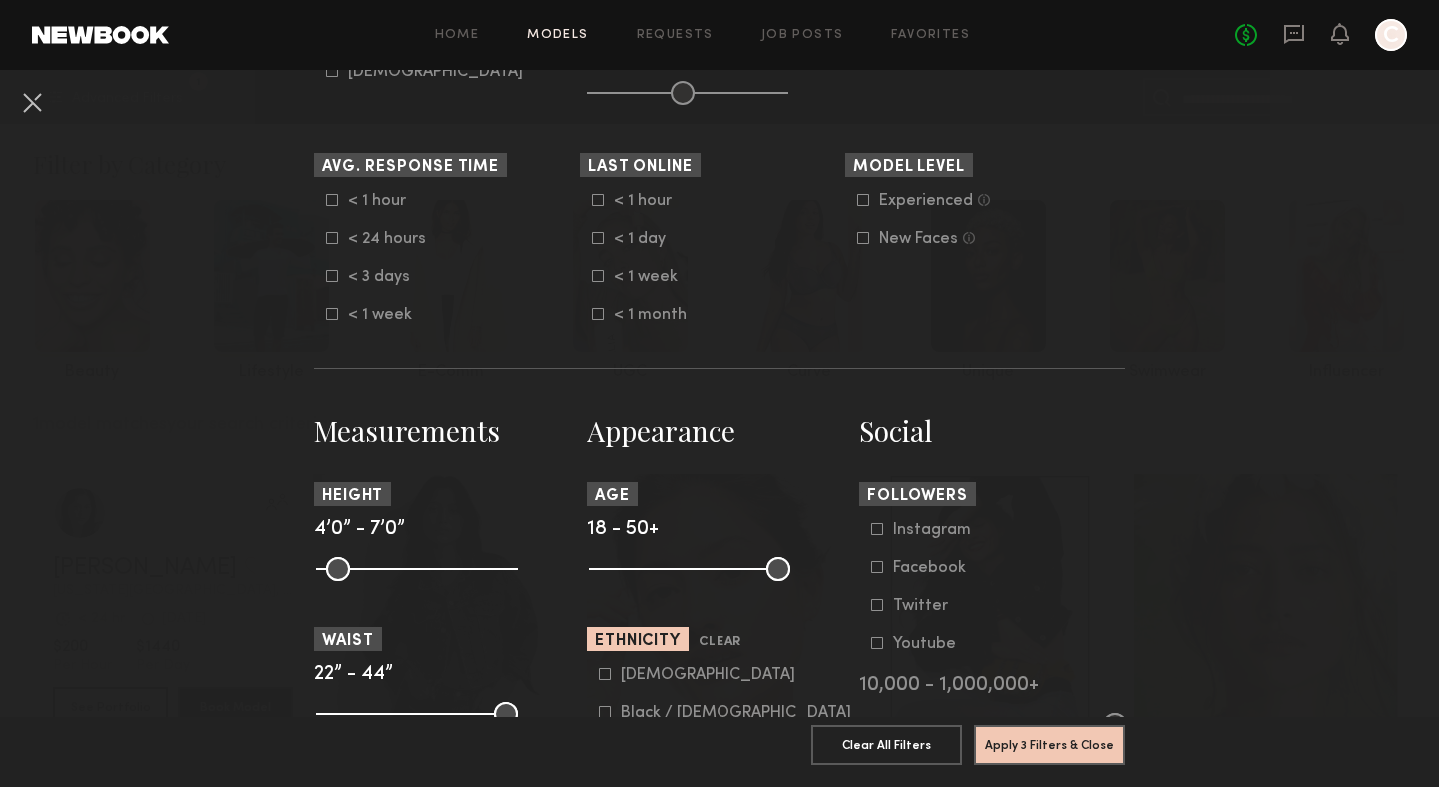
scroll to position [552, 0]
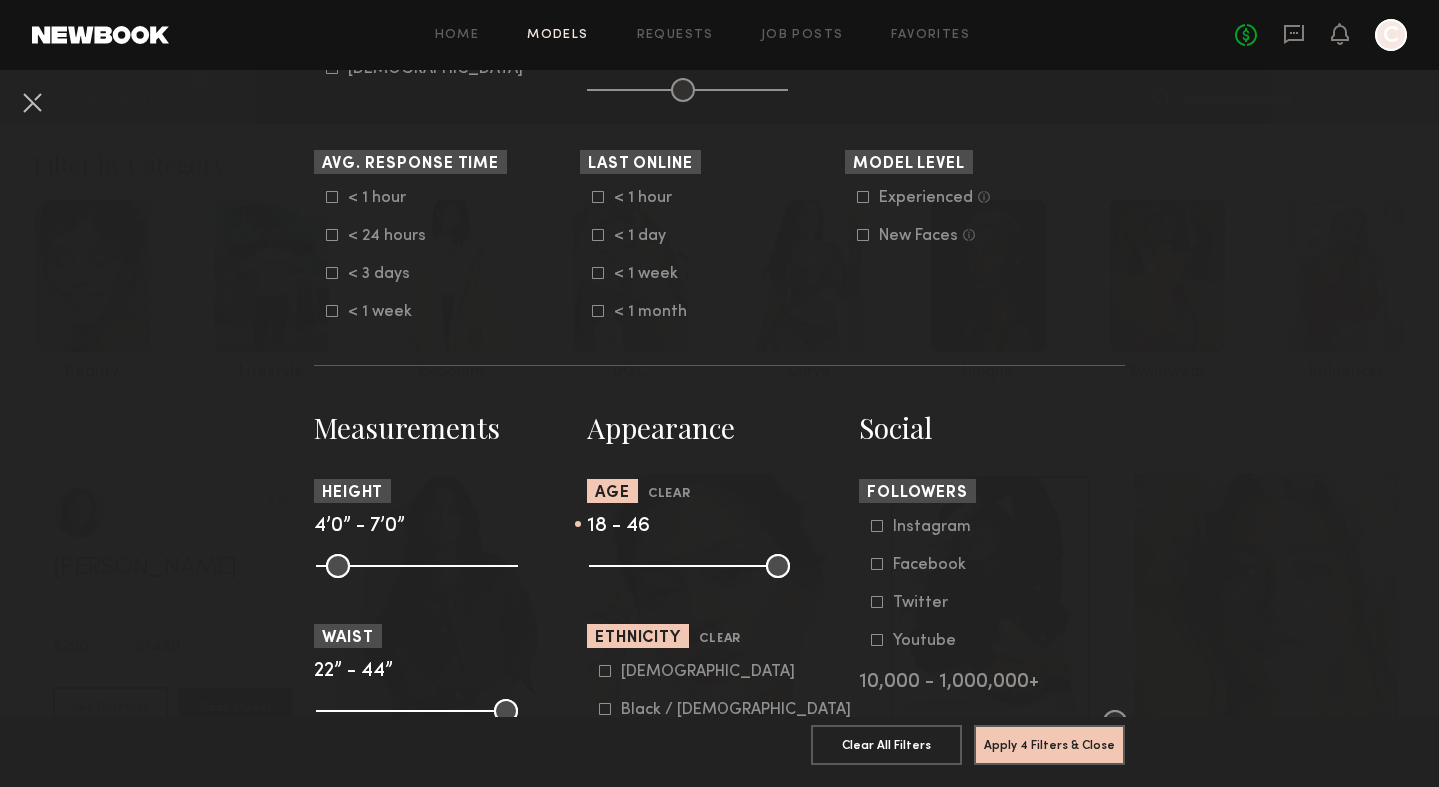
type input "**"
drag, startPoint x: 772, startPoint y: 562, endPoint x: 890, endPoint y: 560, distance: 117.9
click at [790, 560] on input "range" at bounding box center [689, 566] width 202 height 24
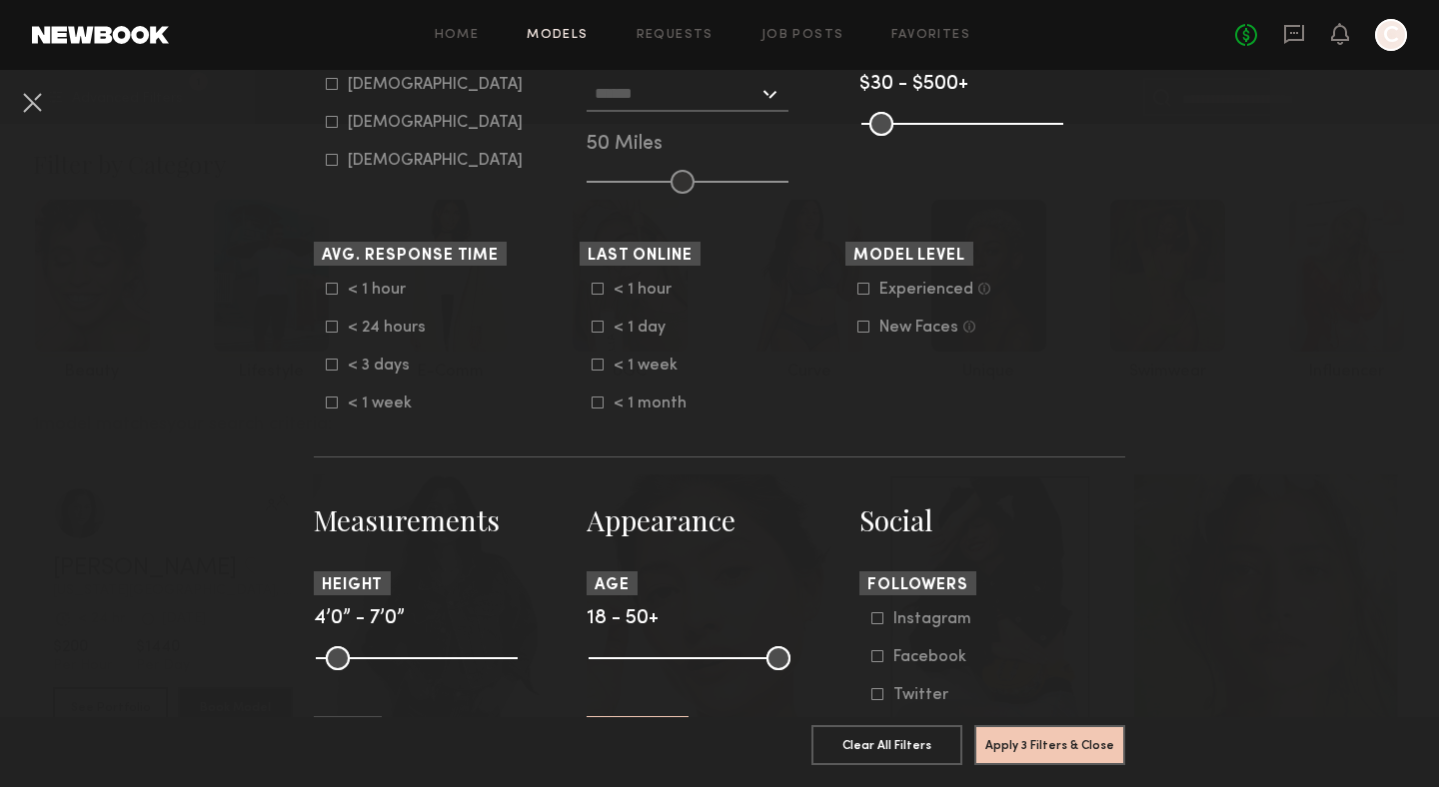
scroll to position [470, 0]
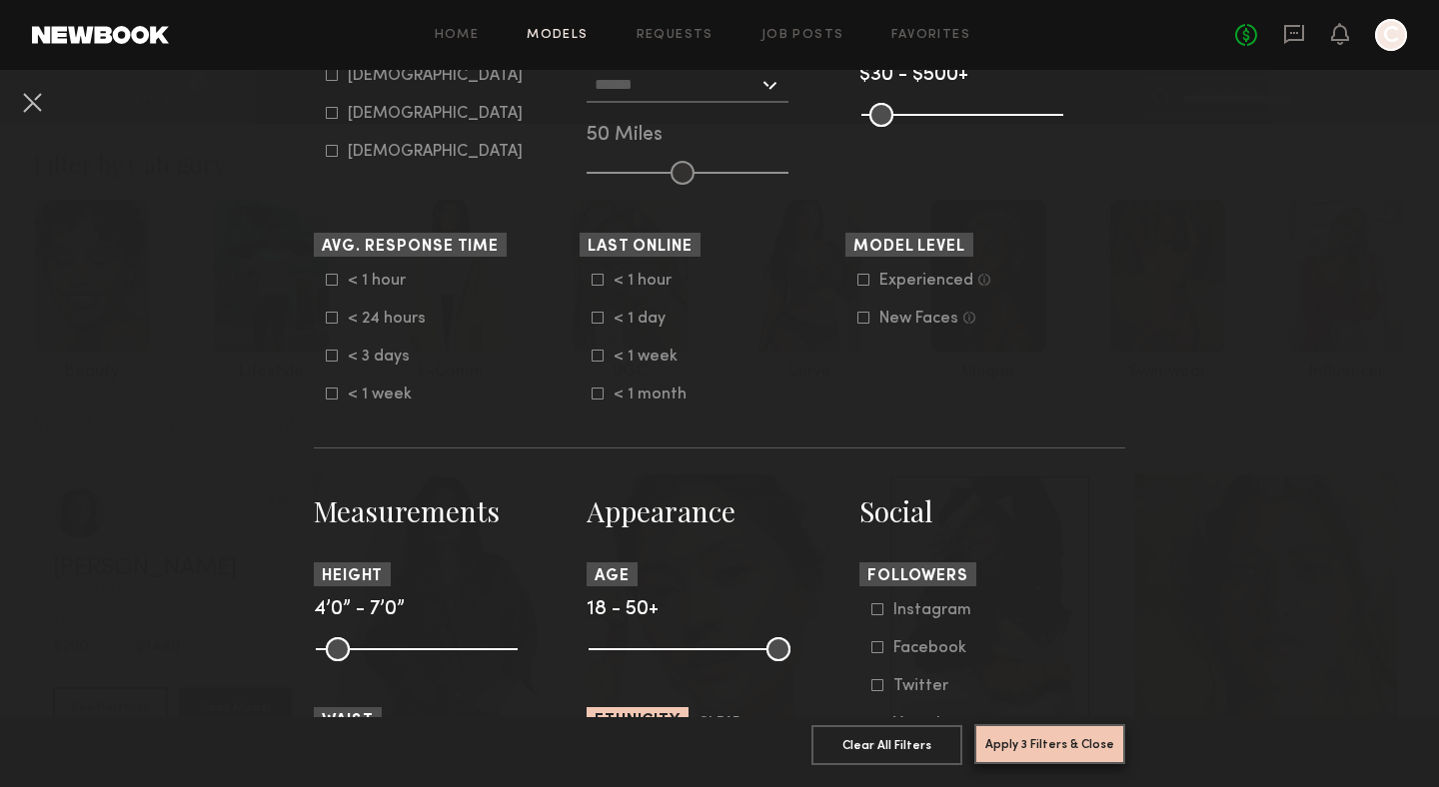
click at [1035, 727] on button "Apply 3 Filters & Close" at bounding box center [1049, 744] width 151 height 40
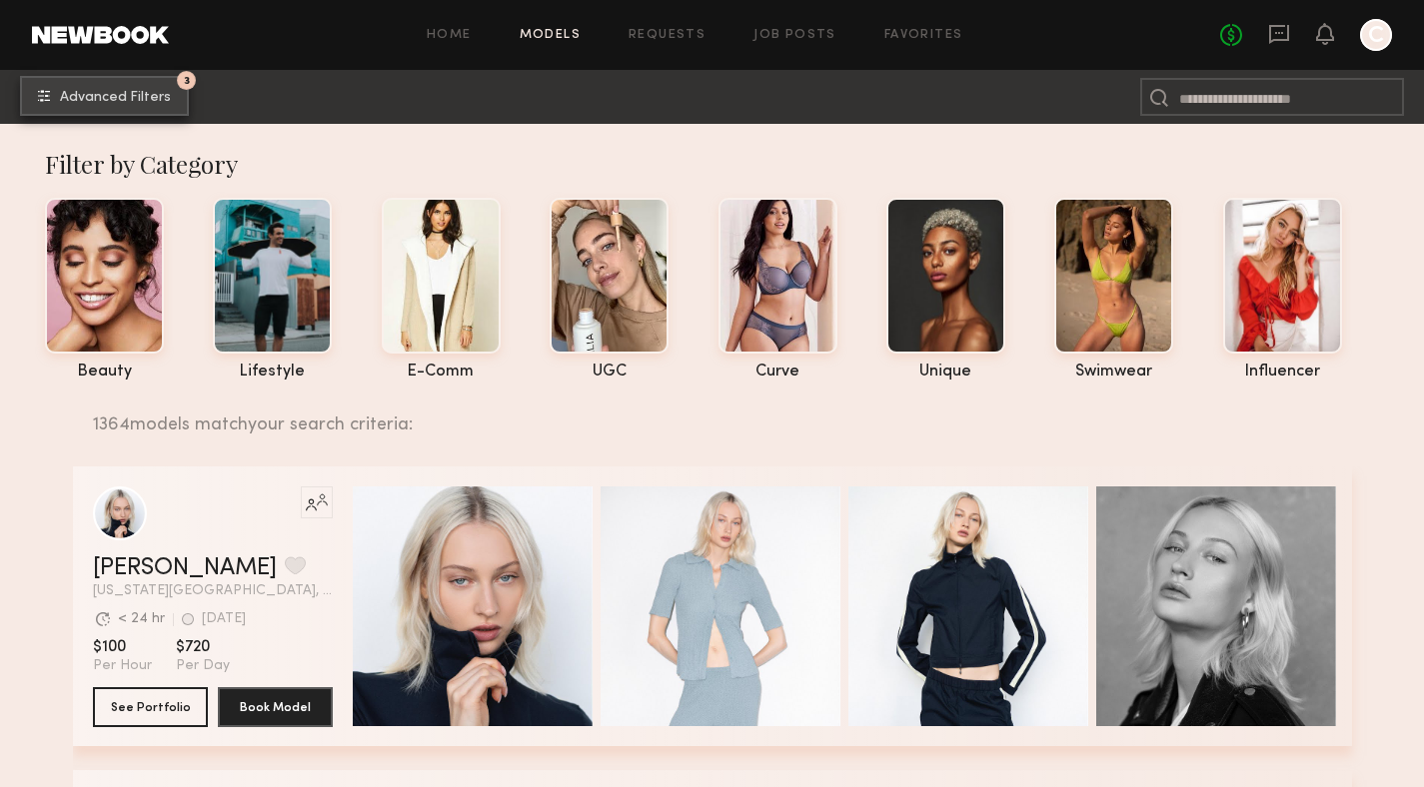
click at [120, 100] on span "Advanced Filters" at bounding box center [115, 98] width 111 height 14
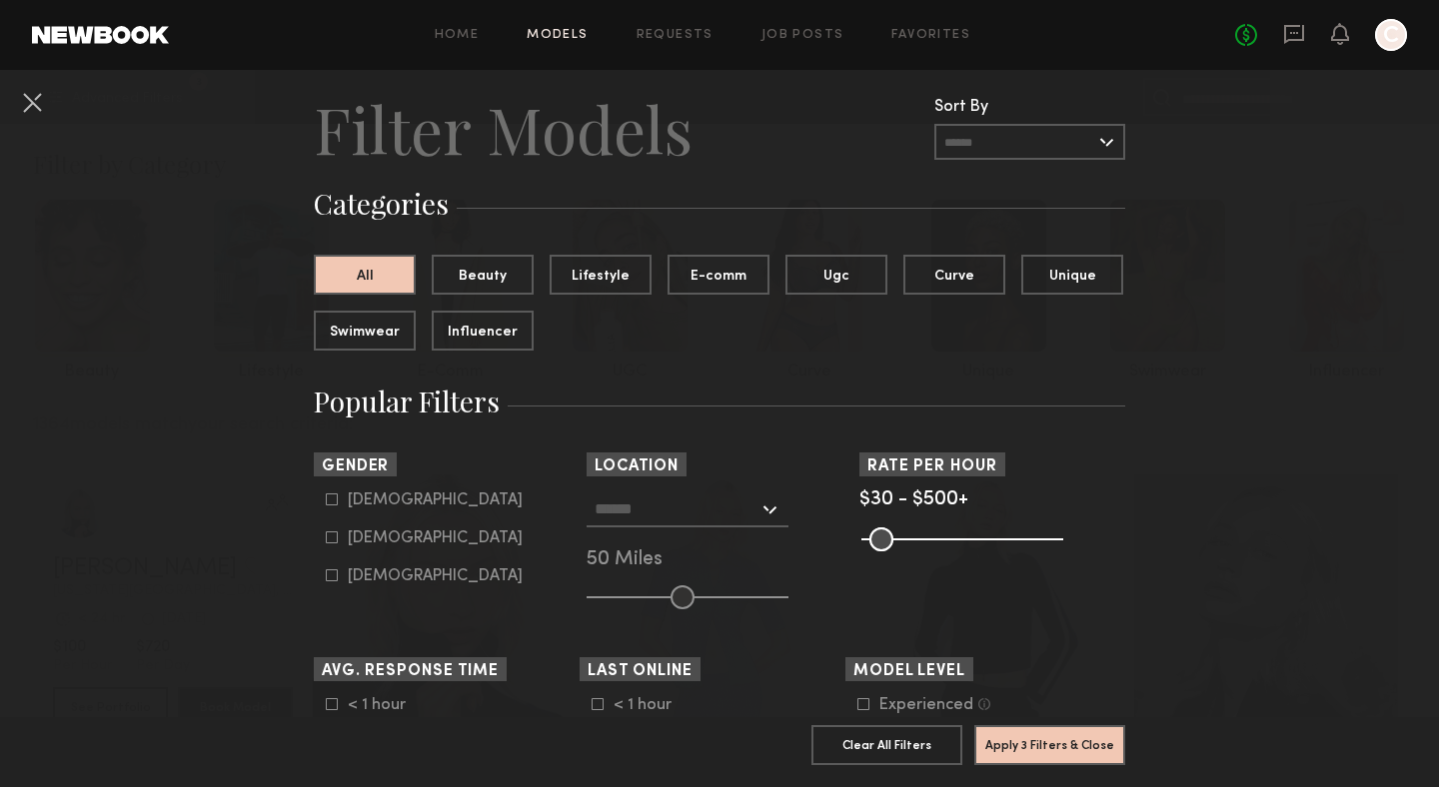
scroll to position [46, 0]
click at [1008, 130] on input "text" at bounding box center [1029, 141] width 191 height 36
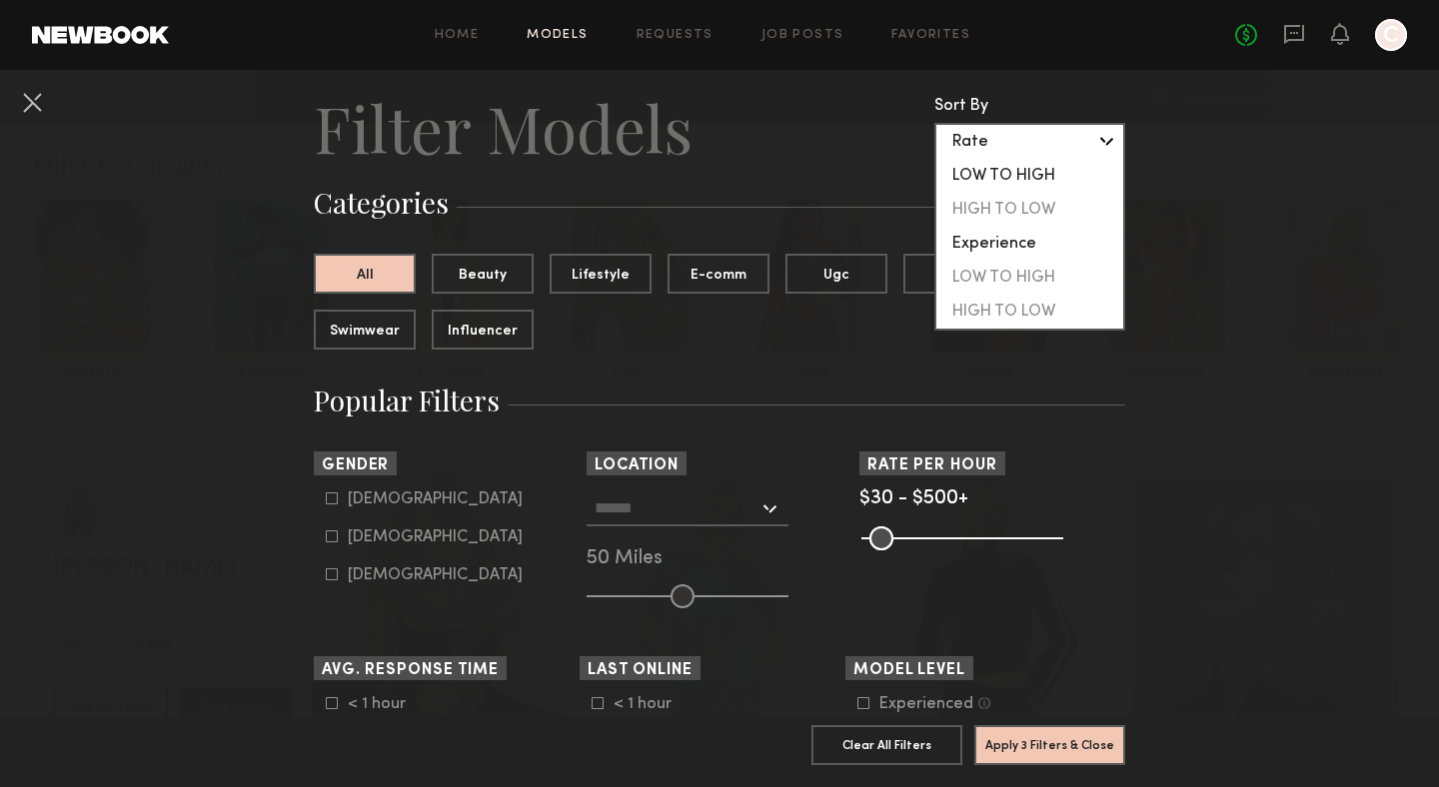
click at [1010, 177] on div "LOW TO HIGH" at bounding box center [1029, 176] width 187 height 34
type input "**********"
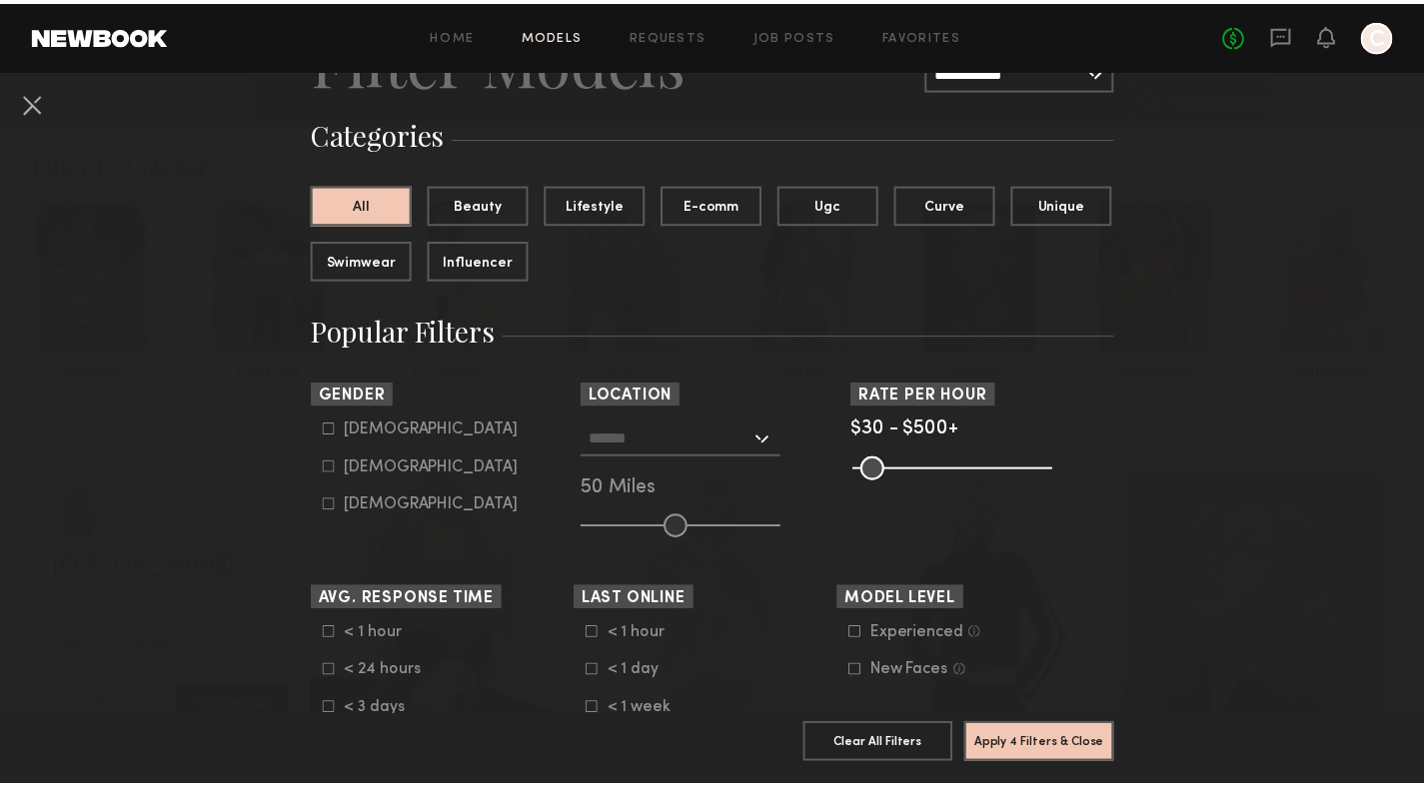
scroll to position [119, 0]
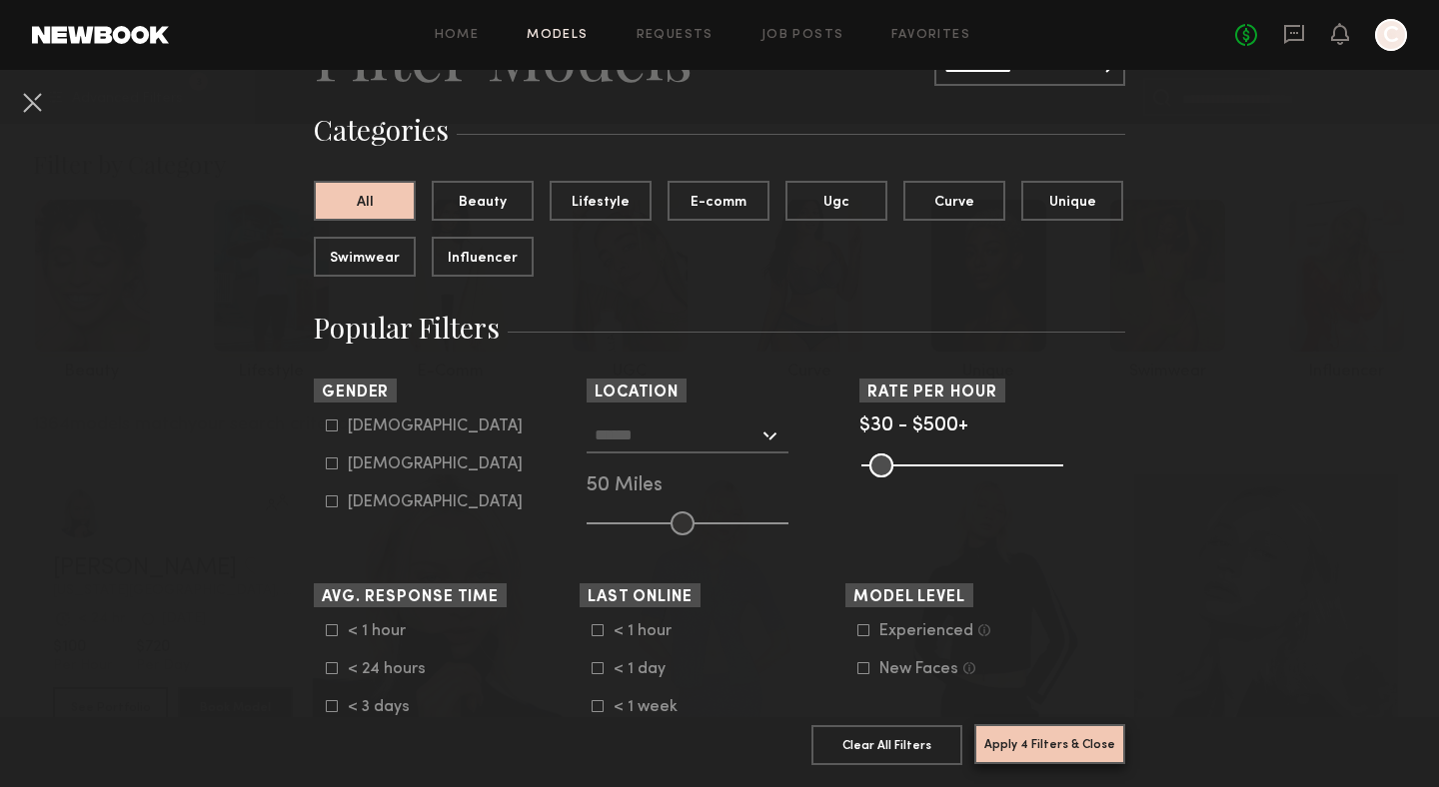
click at [1034, 732] on button "Apply 4 Filters & Close" at bounding box center [1049, 744] width 151 height 40
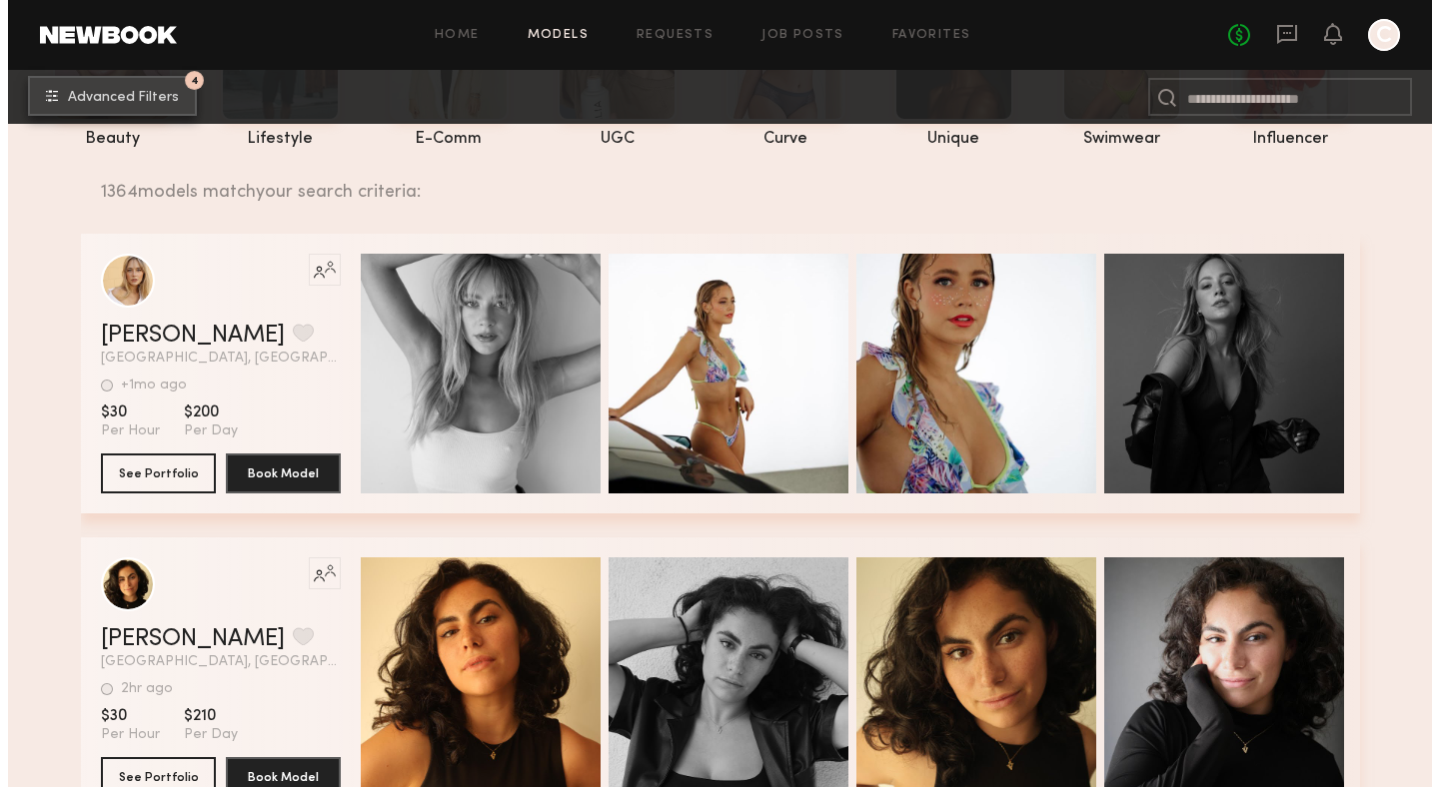
scroll to position [236, 0]
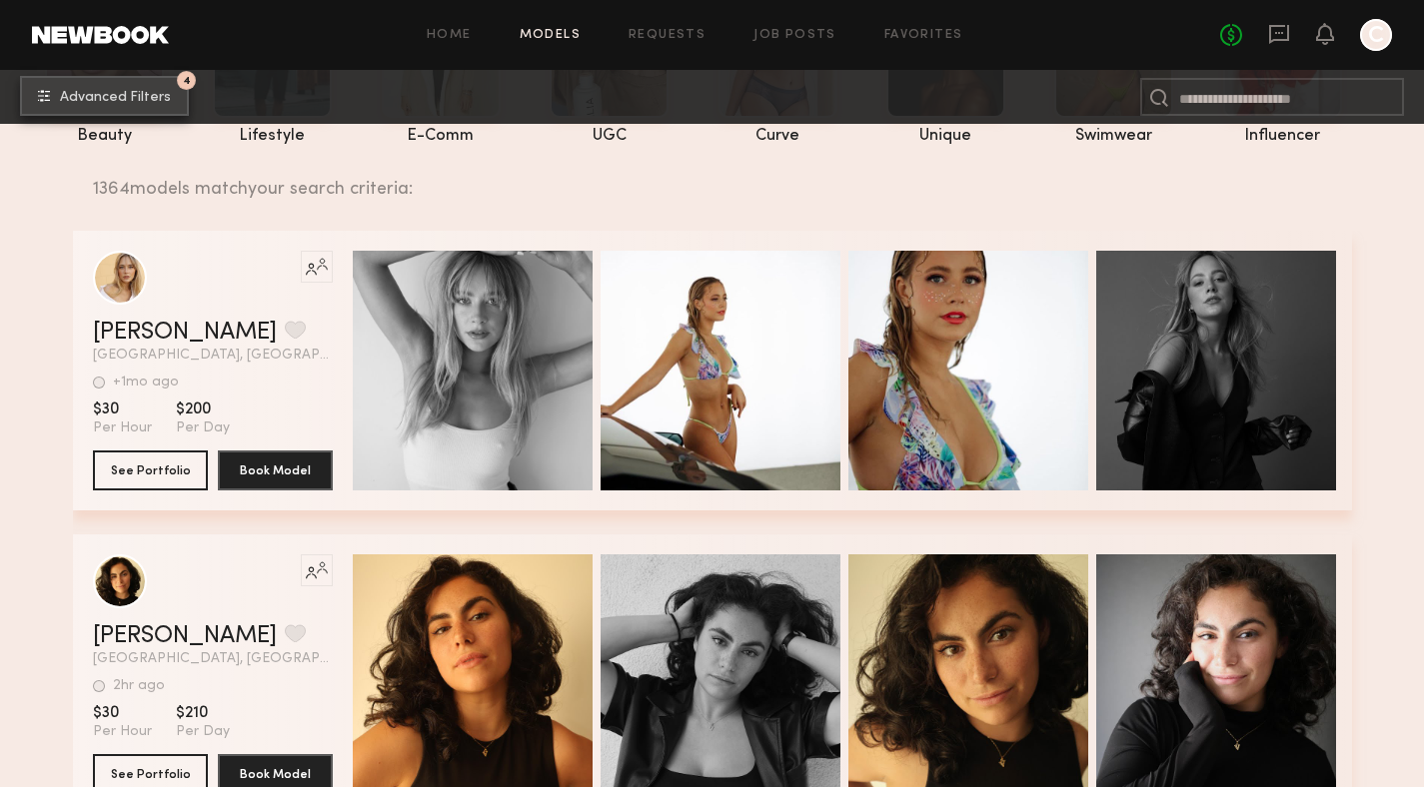
click at [158, 88] on button "4 Advanced Filters" at bounding box center [104, 96] width 169 height 40
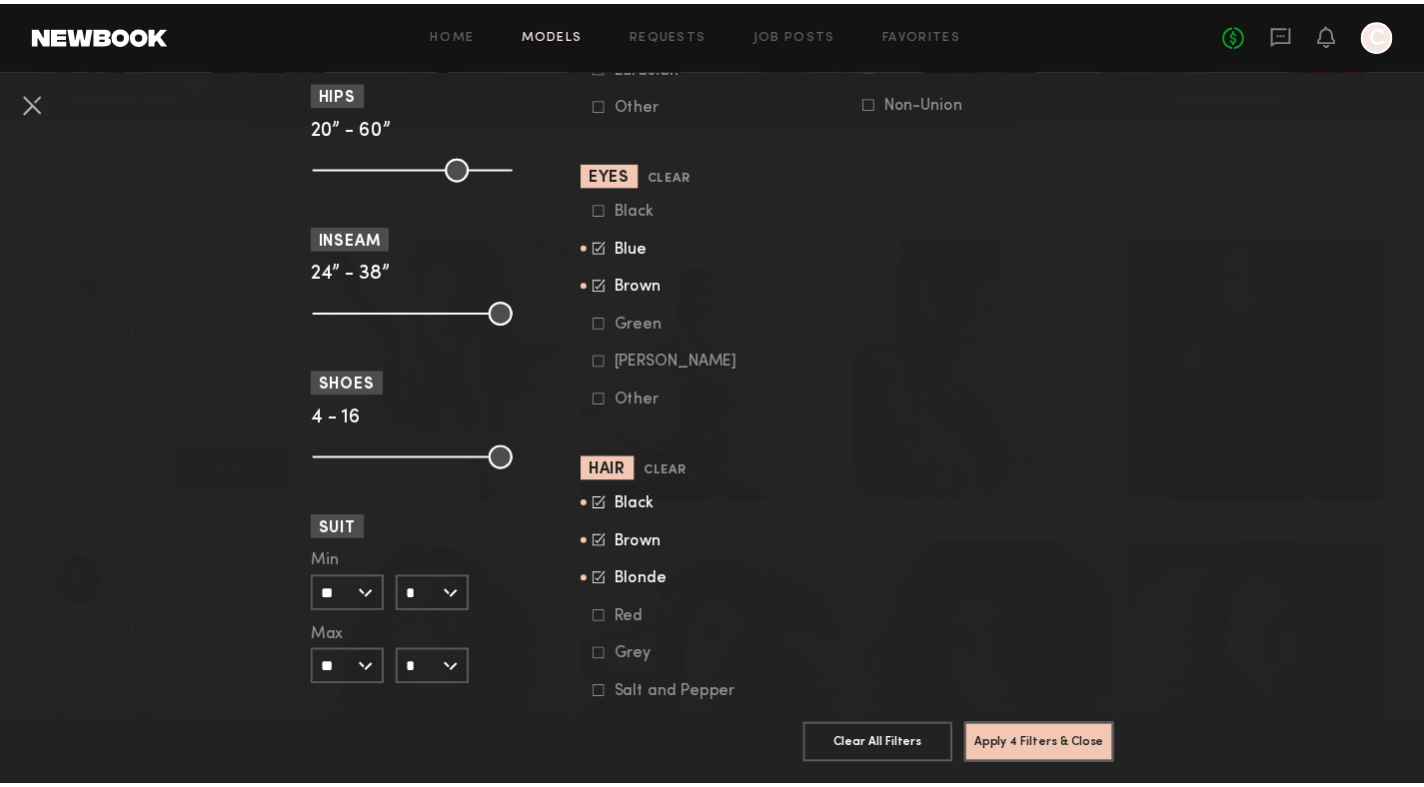
scroll to position [1425, 0]
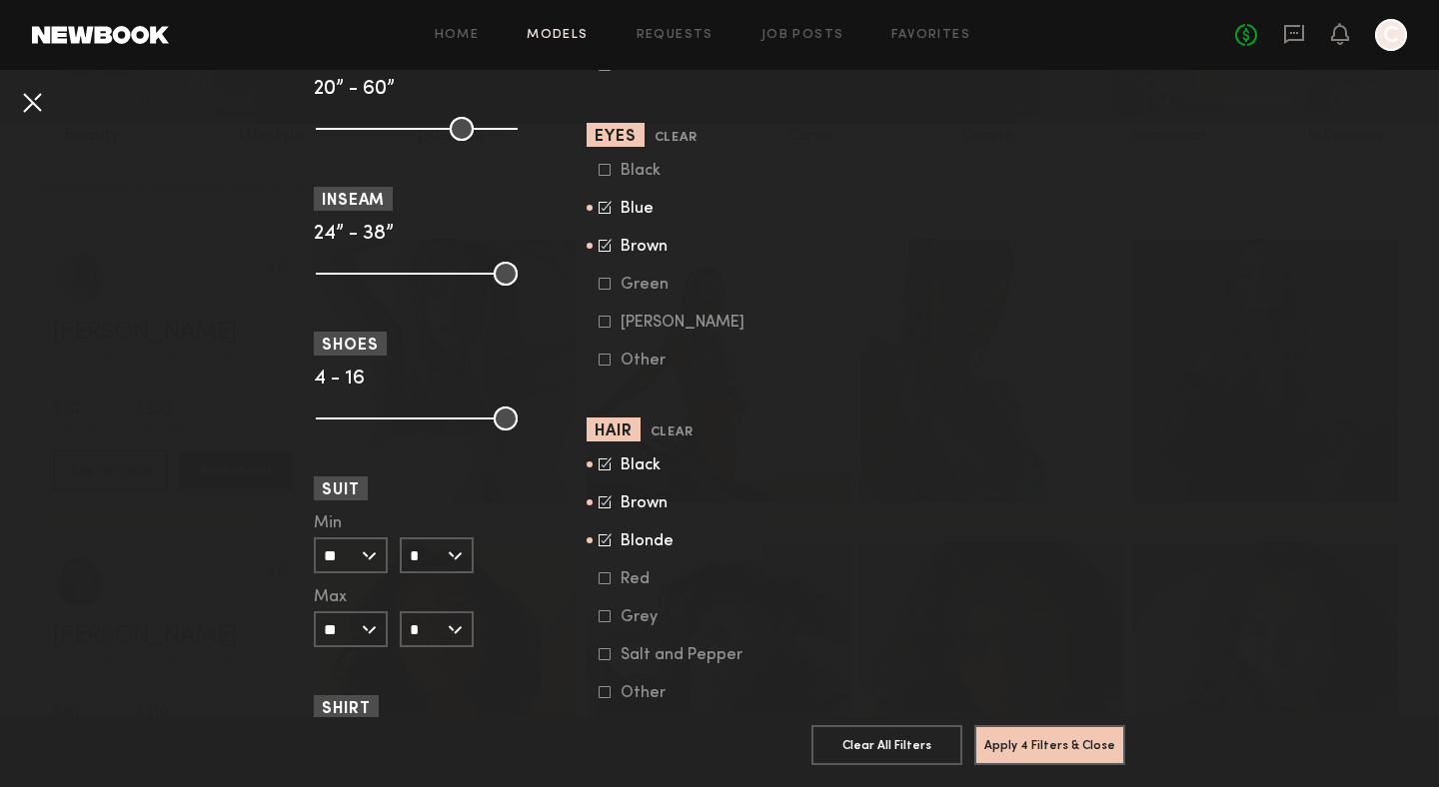
click at [30, 109] on button at bounding box center [32, 102] width 32 height 32
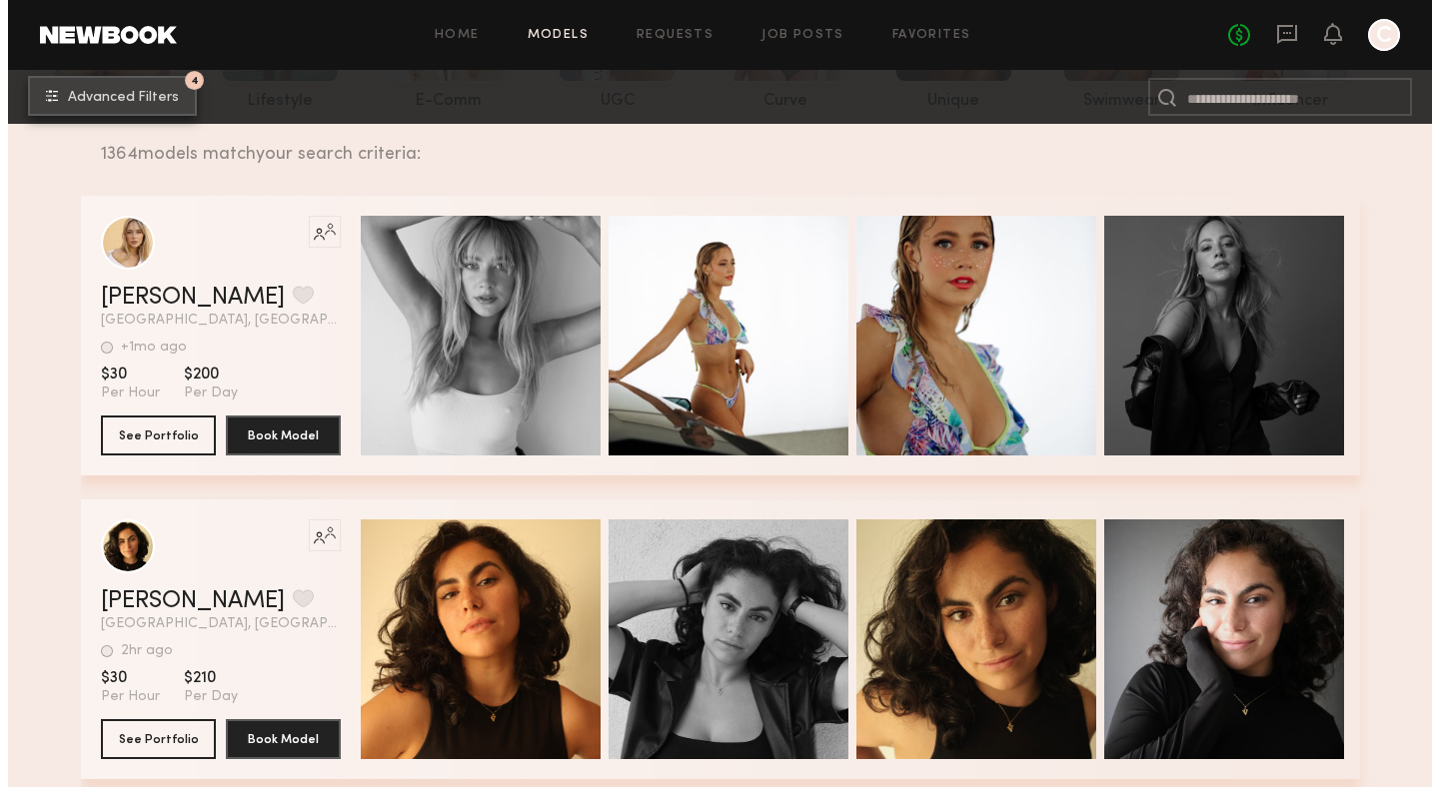
scroll to position [0, 0]
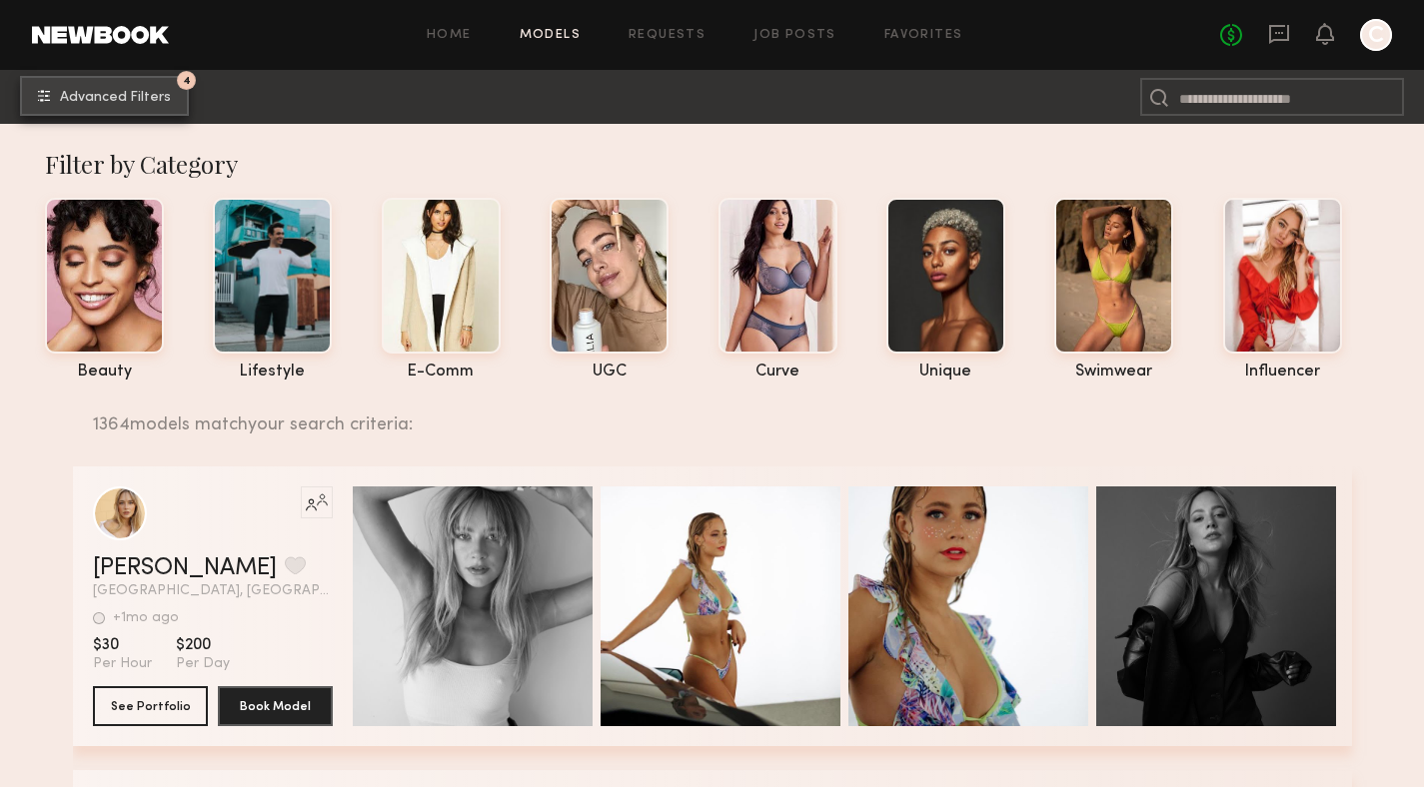
click at [171, 94] on span "Advanced Filters" at bounding box center [115, 98] width 111 height 14
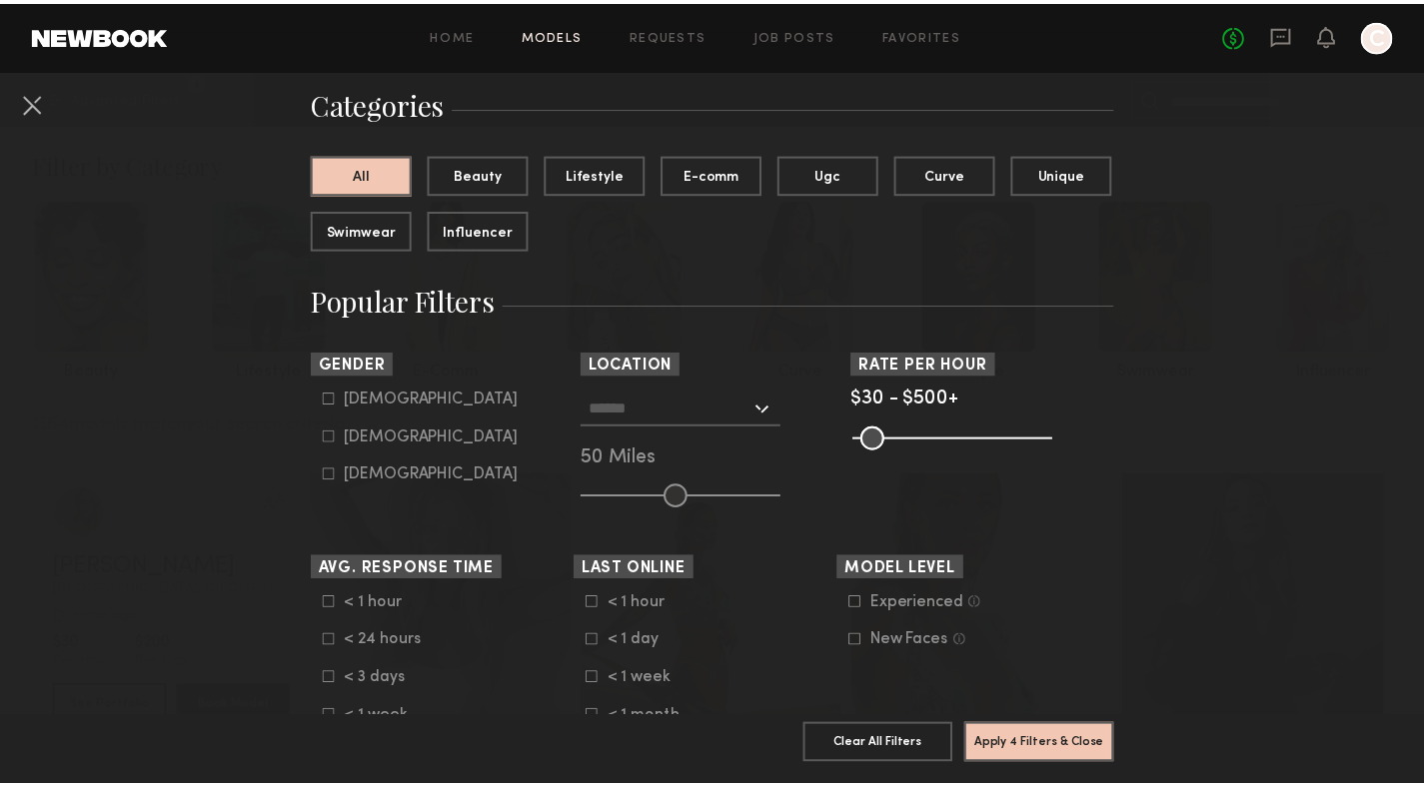
scroll to position [180, 0]
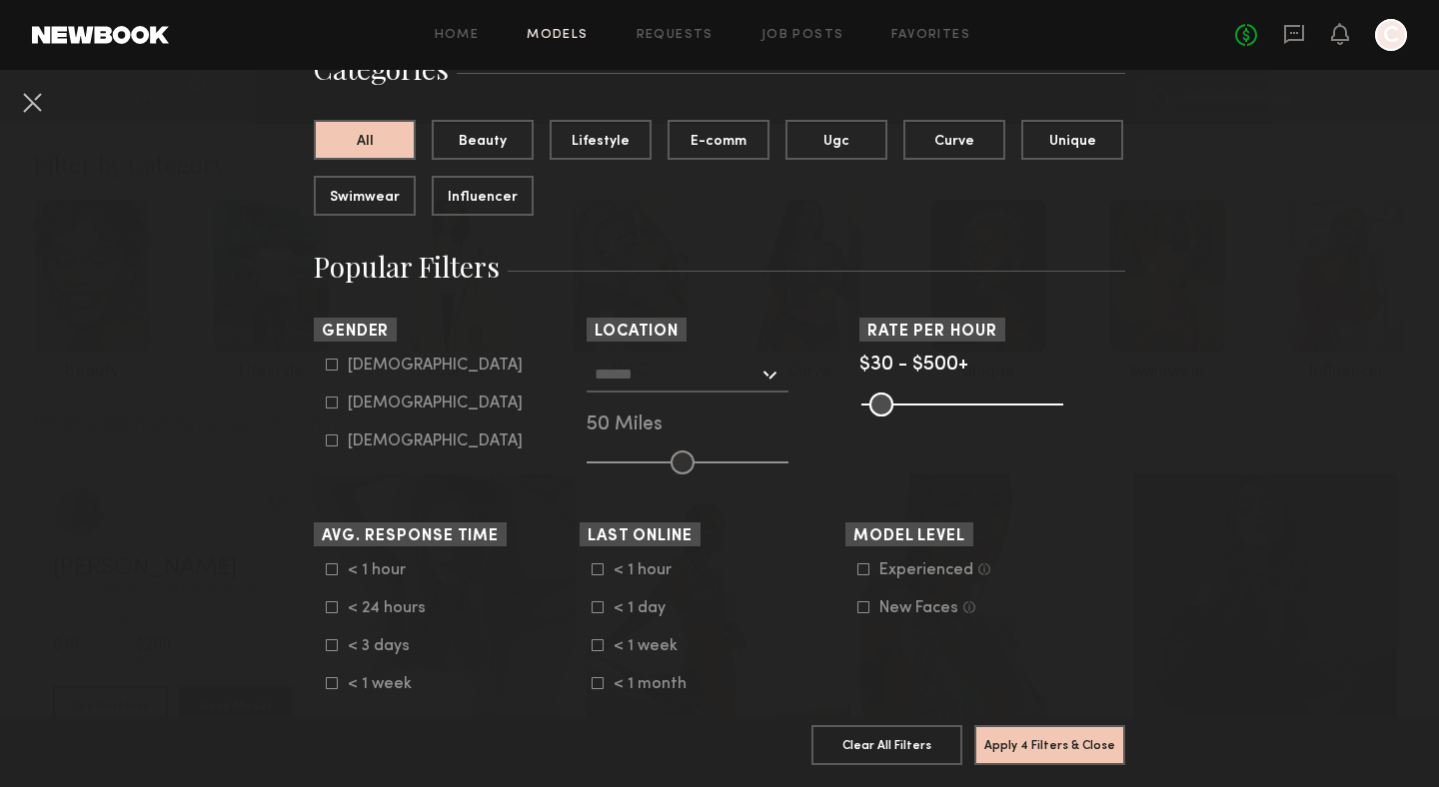
click at [686, 369] on input "text" at bounding box center [676, 374] width 164 height 34
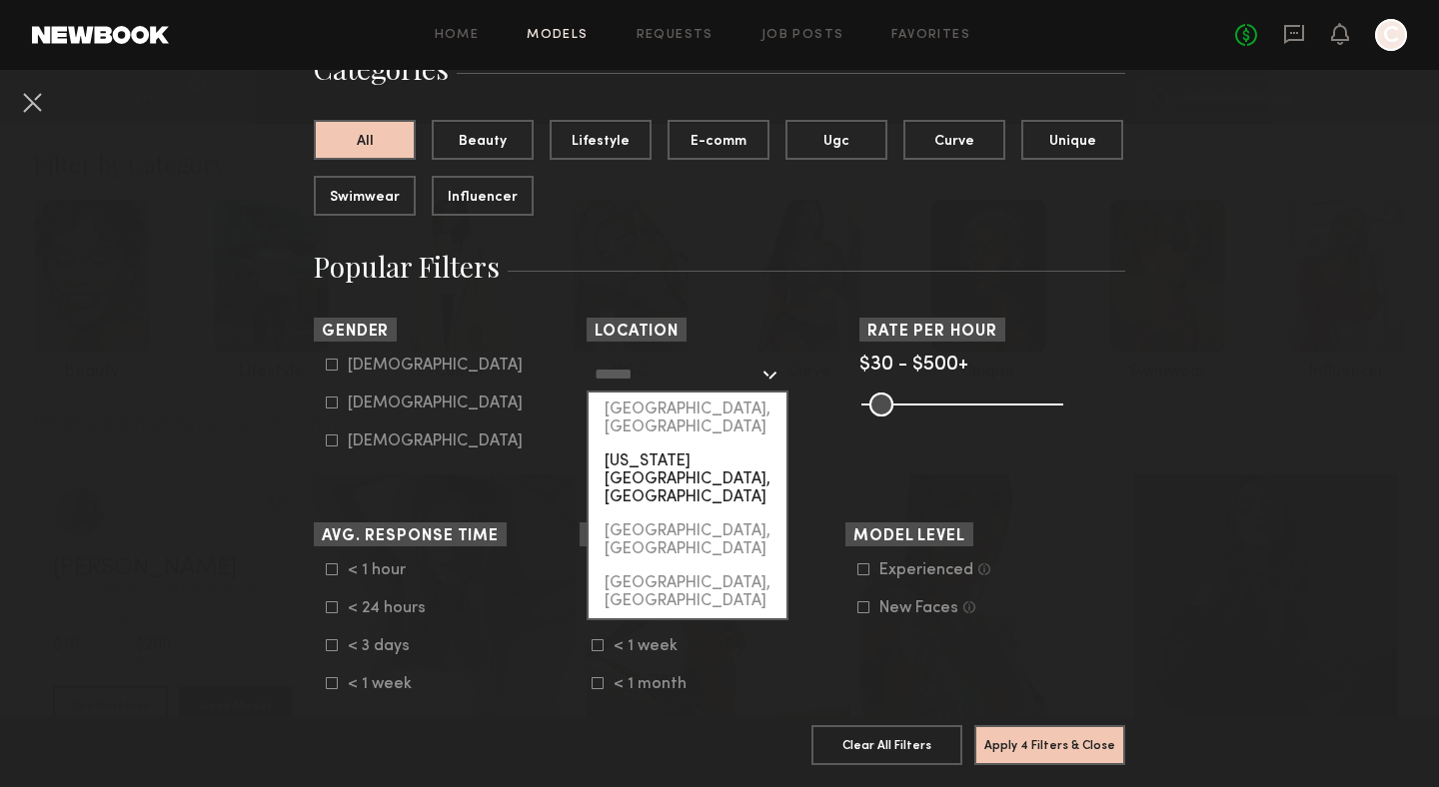
click at [669, 445] on div "New York City, NY" at bounding box center [687, 480] width 198 height 70
type input "**********"
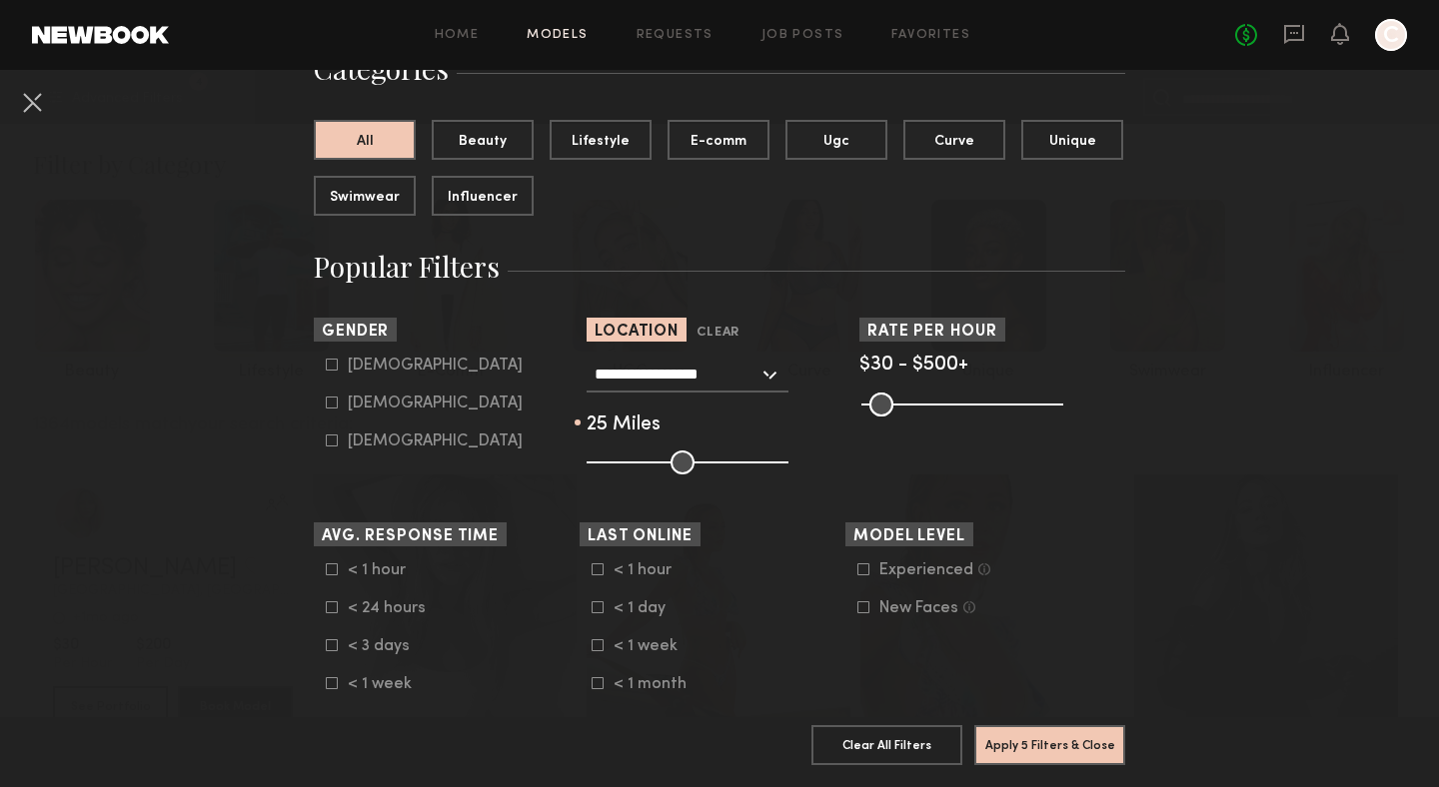
drag, startPoint x: 672, startPoint y: 457, endPoint x: 631, endPoint y: 460, distance: 41.1
type input "**"
click at [631, 460] on input "range" at bounding box center [687, 463] width 202 height 24
click at [1040, 727] on button "Apply 5 Filters & Close" at bounding box center [1049, 744] width 151 height 40
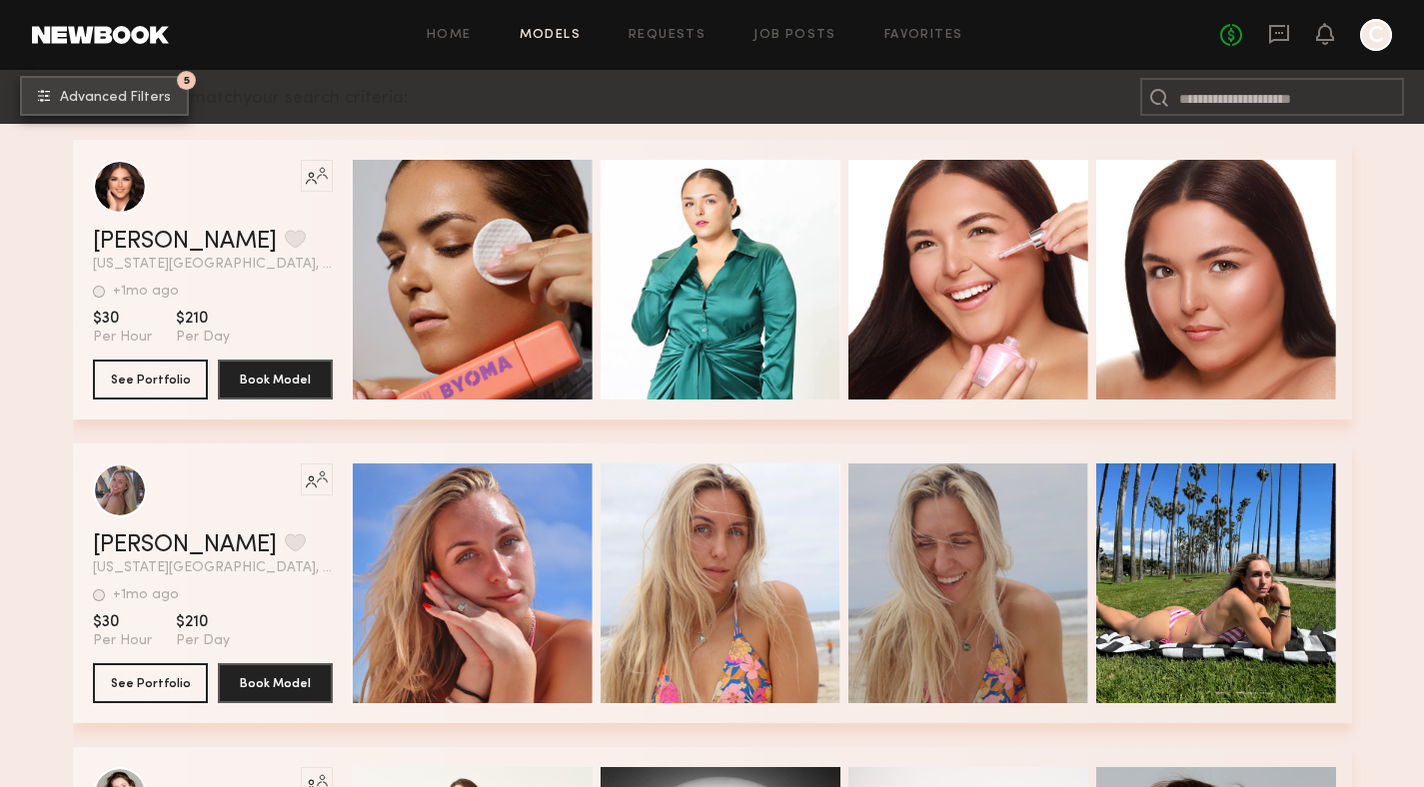
scroll to position [346, 0]
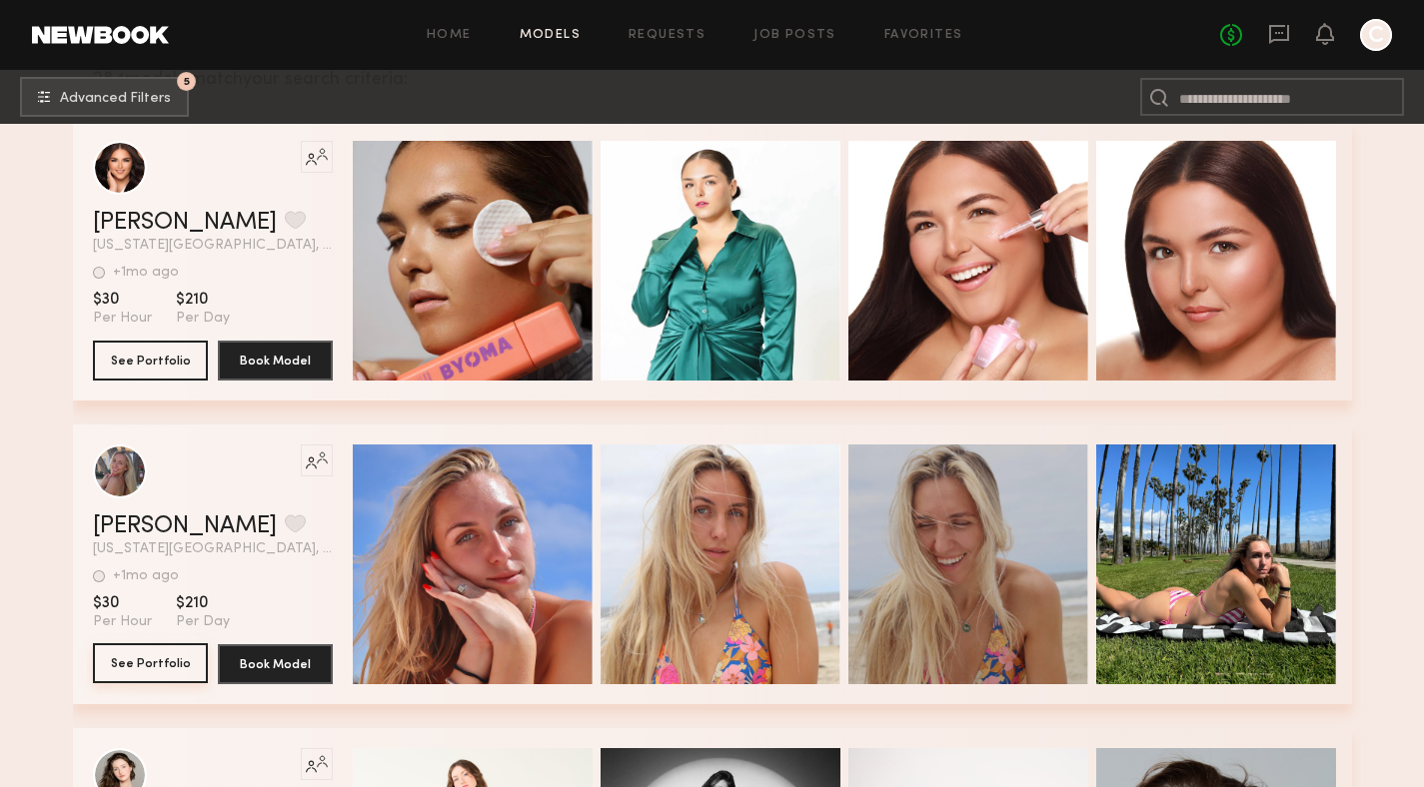
click at [124, 670] on button "See Portfolio" at bounding box center [150, 663] width 115 height 40
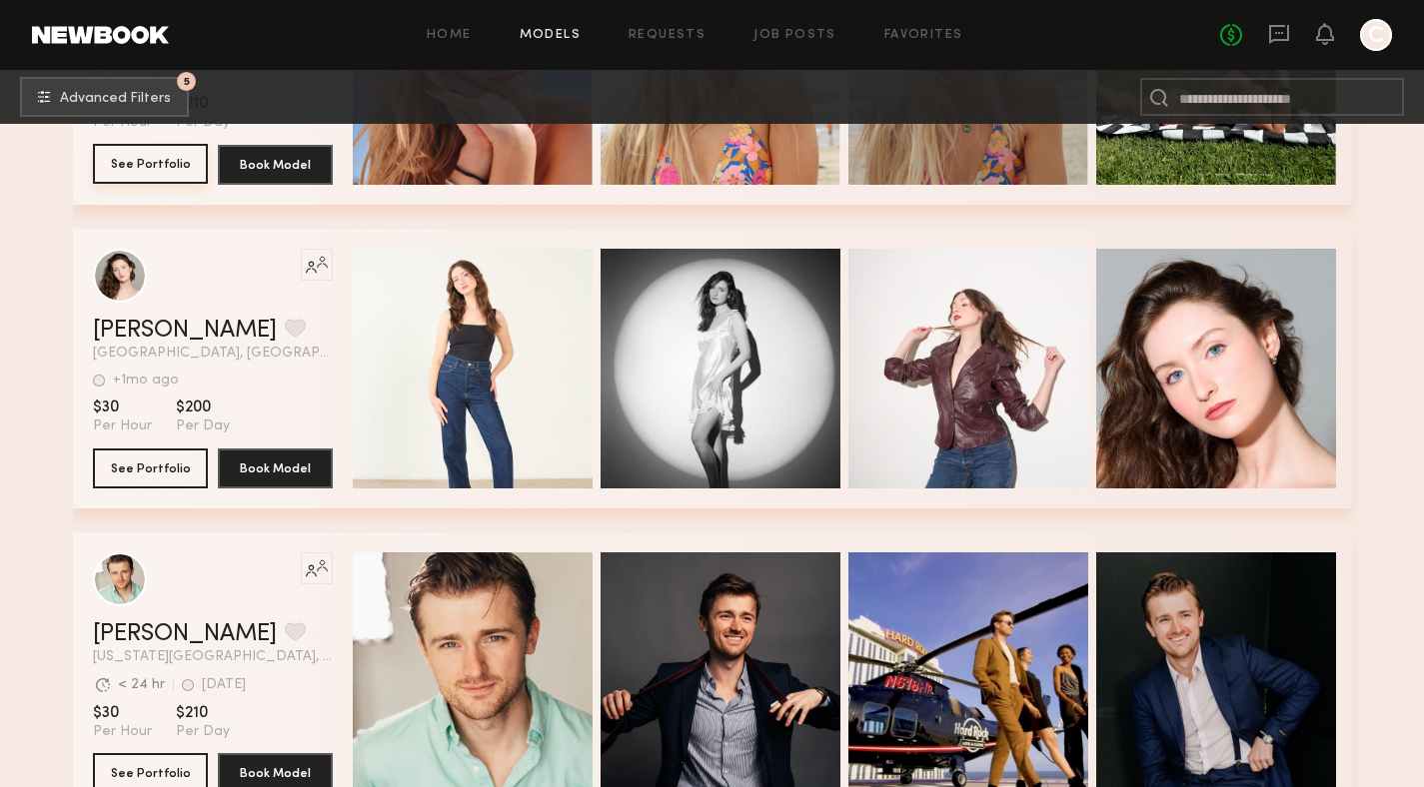
scroll to position [919, 0]
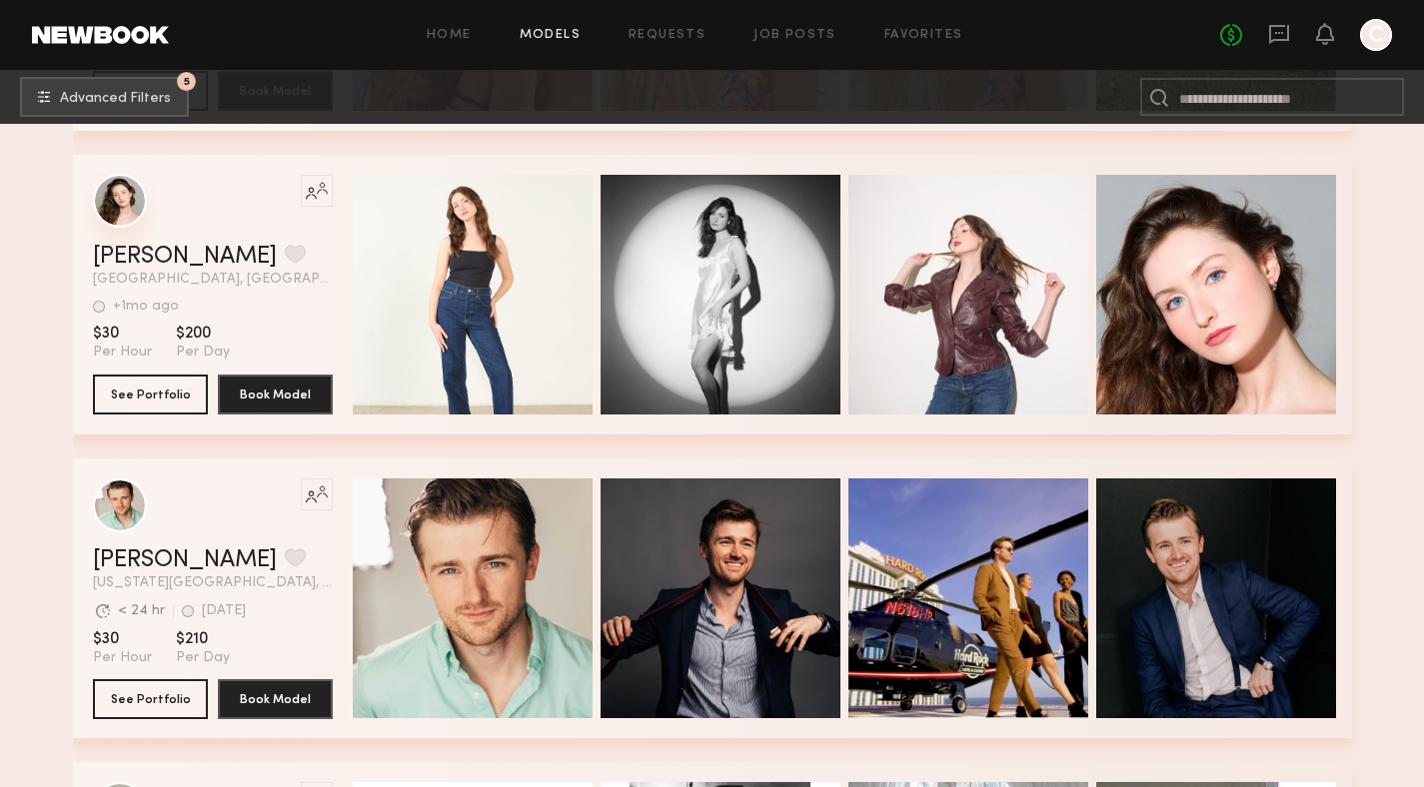
click at [93, 214] on div "grid" at bounding box center [120, 201] width 54 height 54
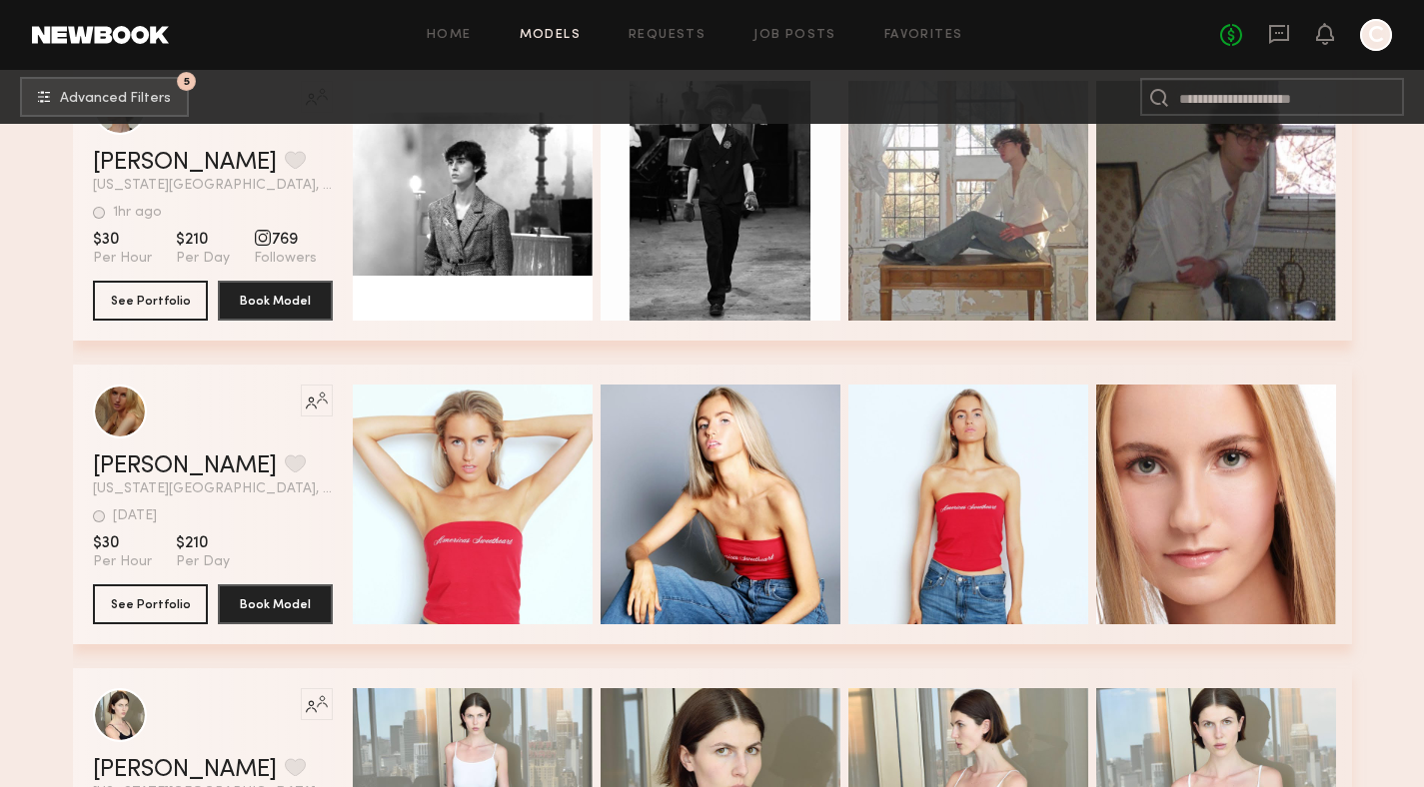
scroll to position [1879, 0]
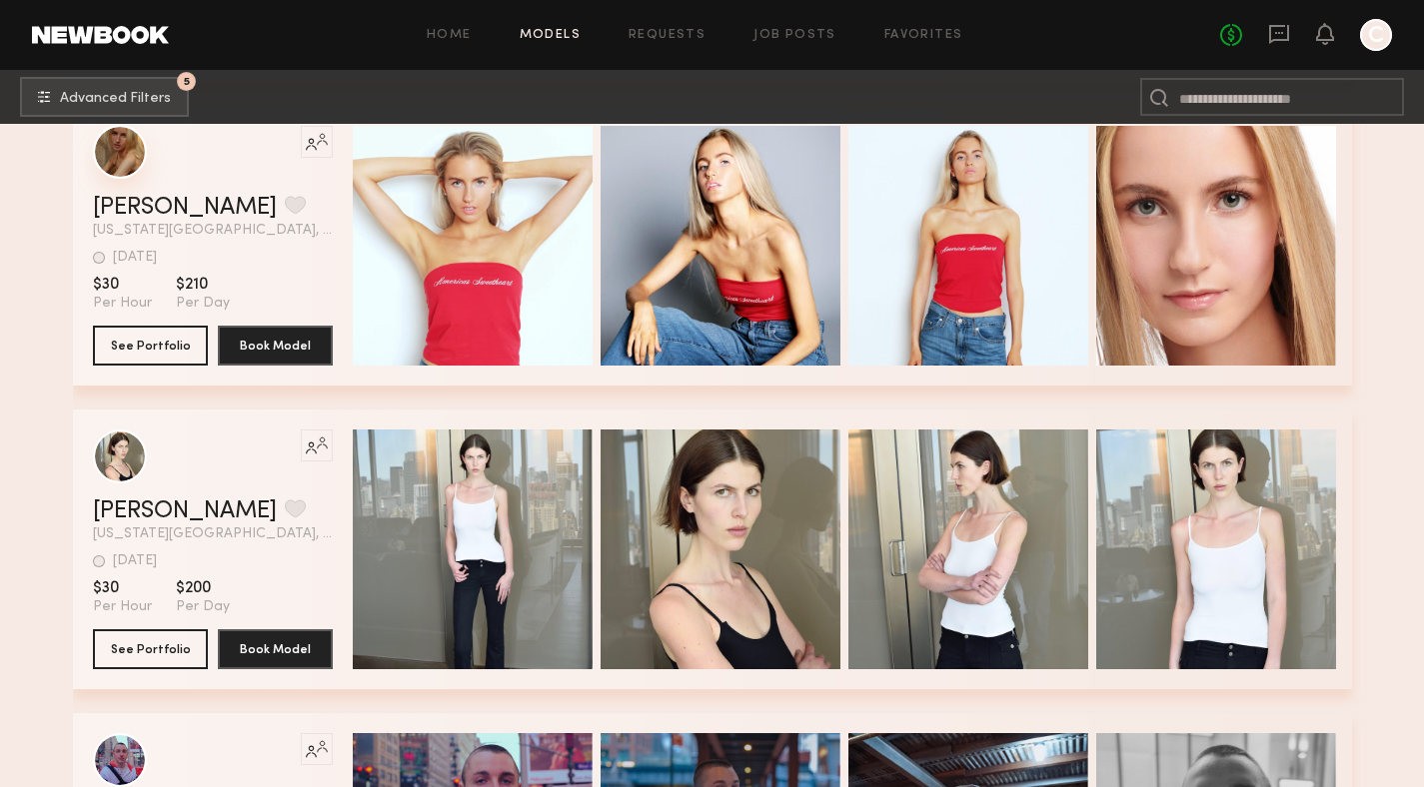
click at [93, 152] on div "grid" at bounding box center [120, 152] width 54 height 54
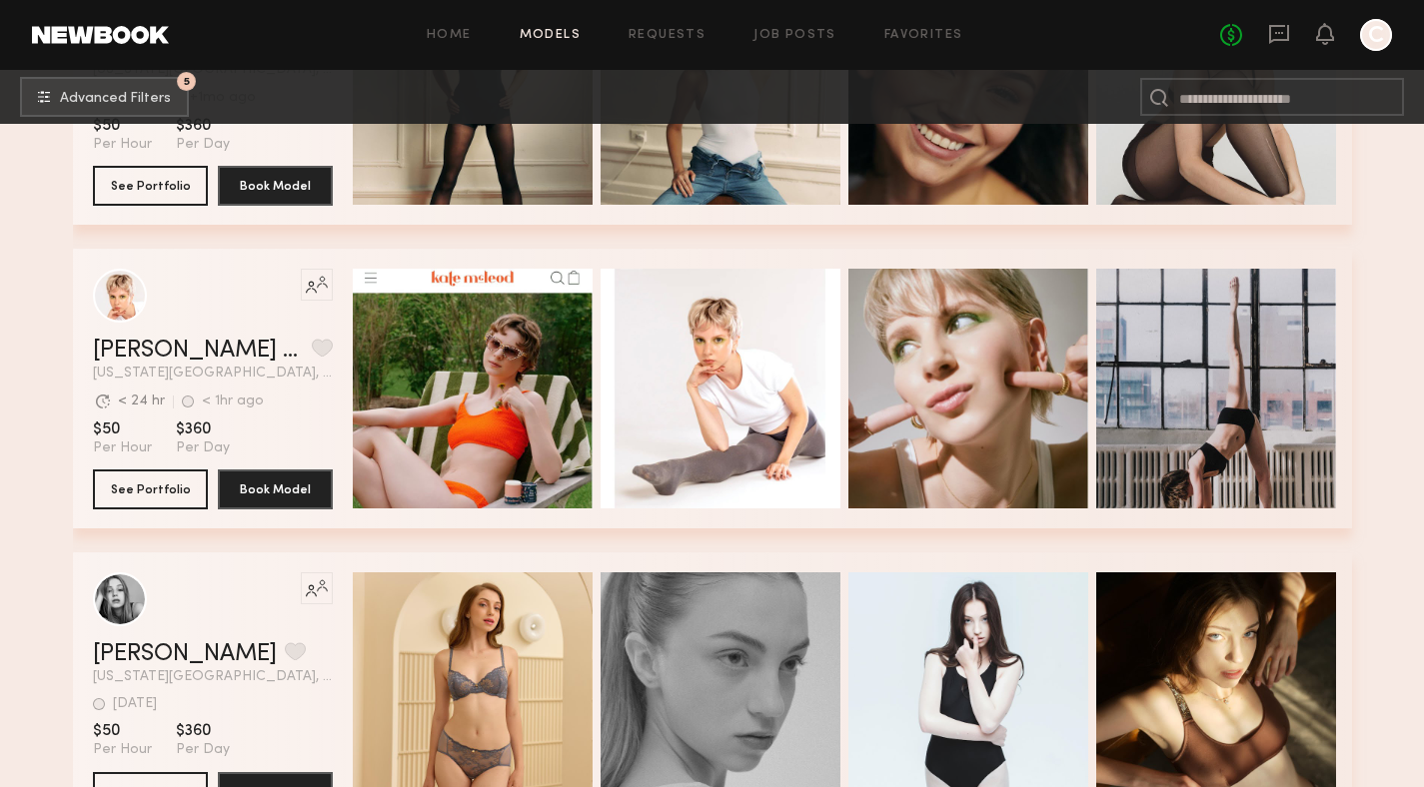
scroll to position [4948, 0]
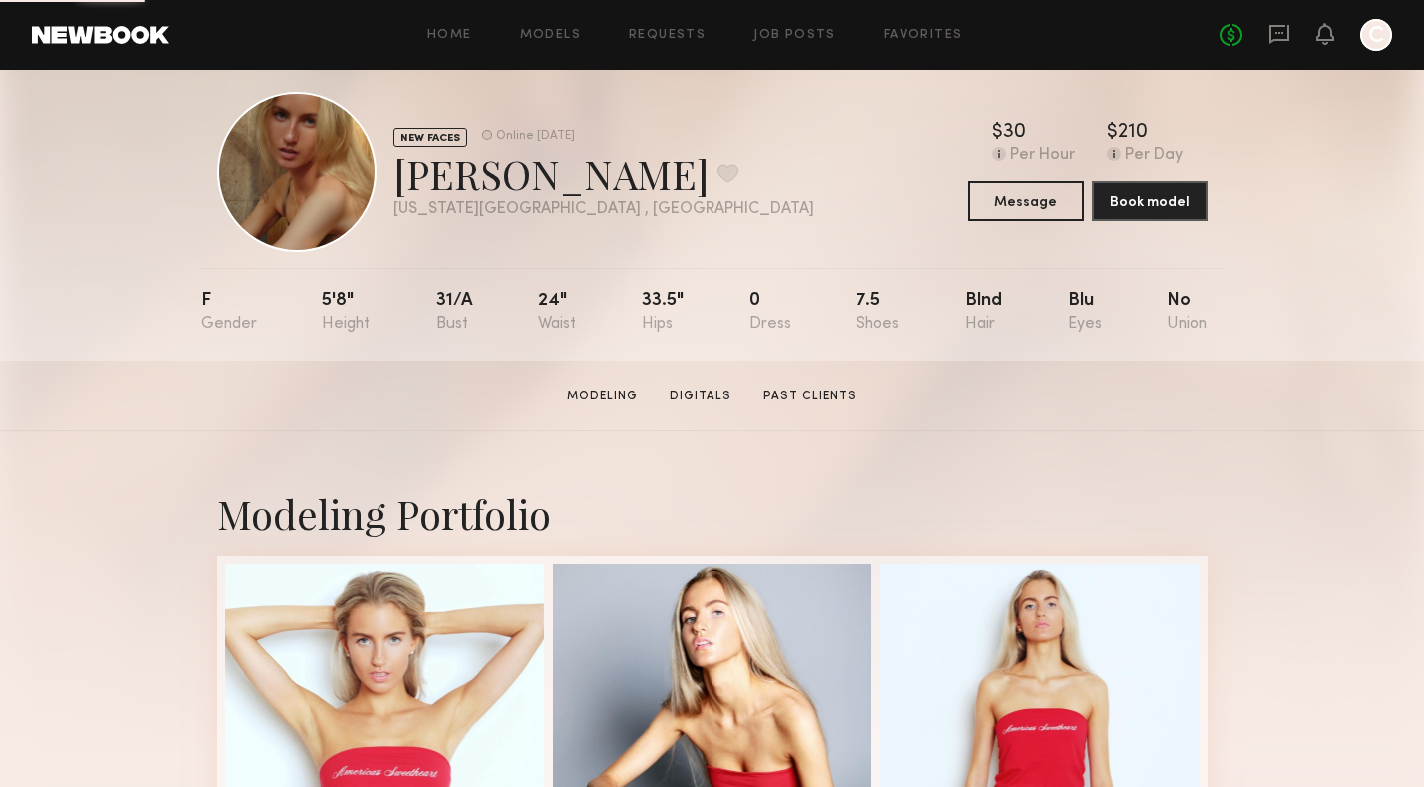
scroll to position [28, 0]
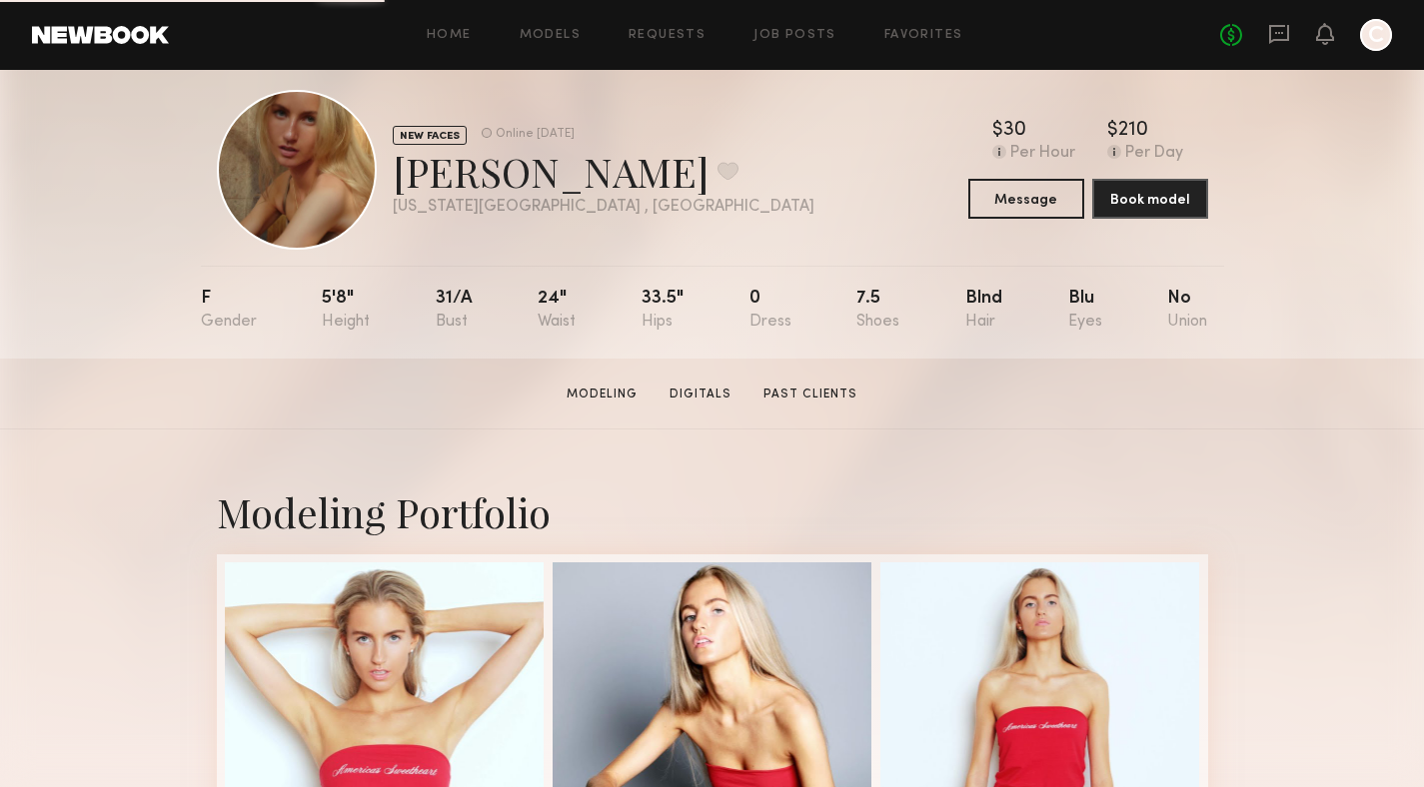
click at [613, 407] on section "[PERSON_NAME] Modeling Digitals Past Clients Message Book Model" at bounding box center [712, 394] width 1424 height 71
click at [599, 398] on link "Modeling" at bounding box center [601, 395] width 87 height 18
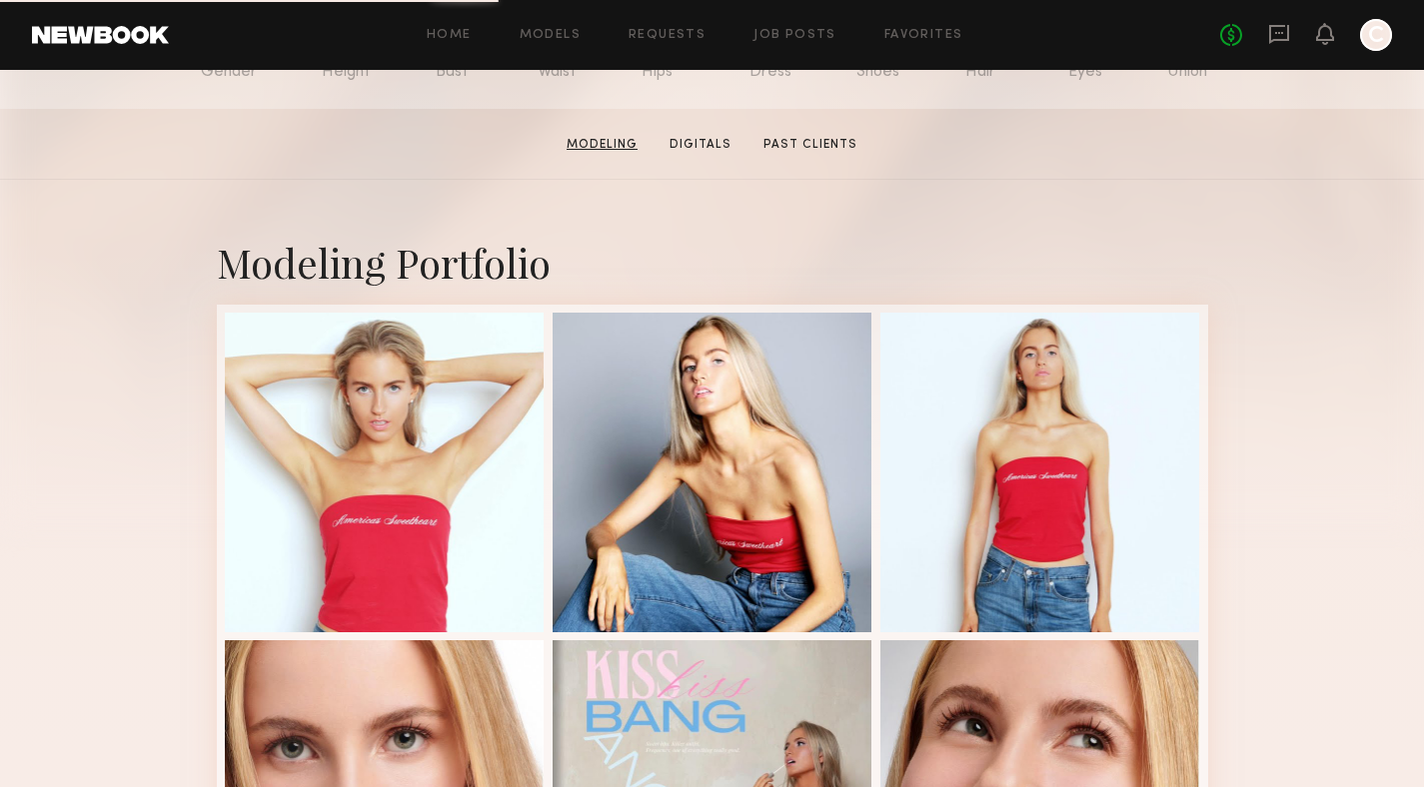
scroll to position [337, 0]
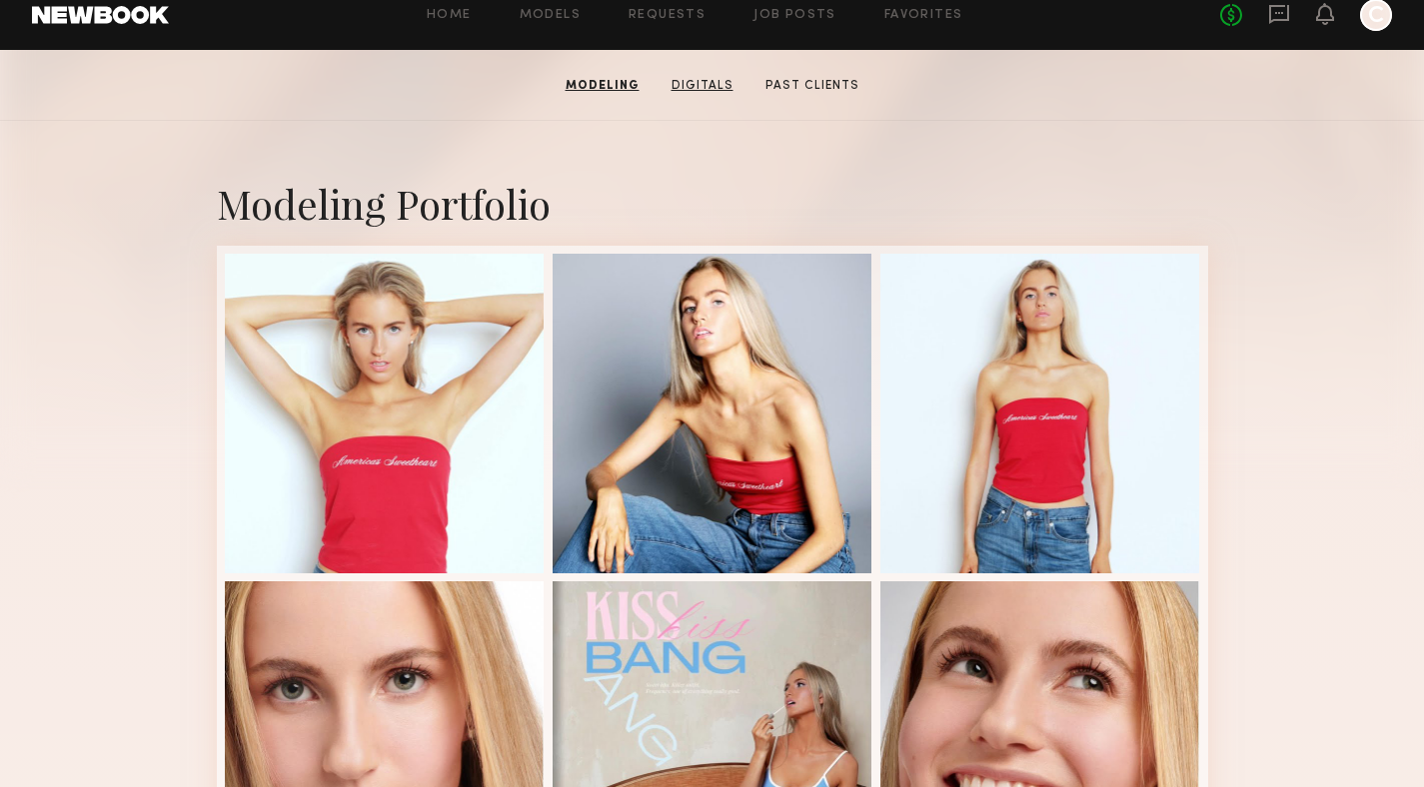
click at [705, 91] on link "Digitals" at bounding box center [702, 86] width 78 height 18
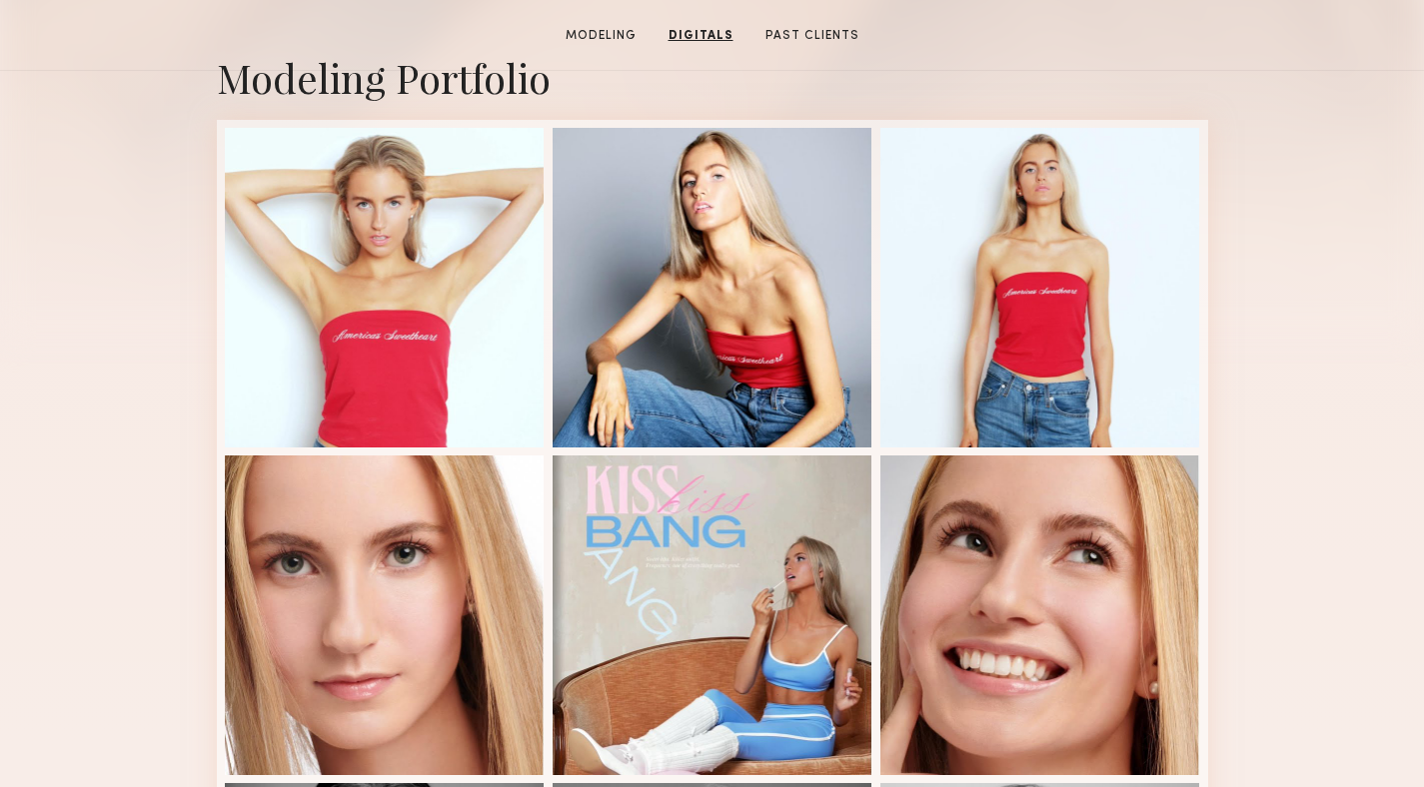
scroll to position [0, 0]
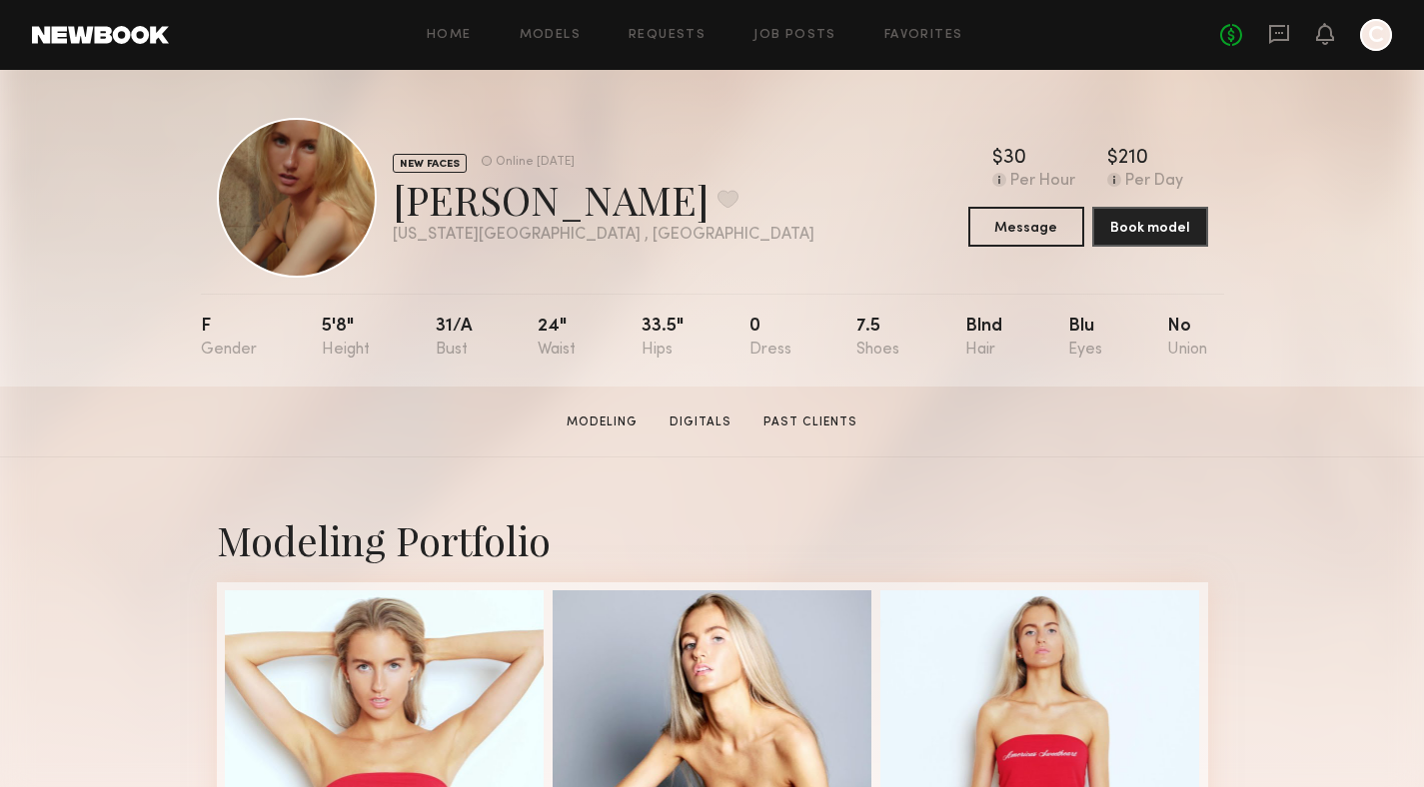
click at [513, 202] on div "[PERSON_NAME] Favorite" at bounding box center [604, 199] width 422 height 53
